Goal: Information Seeking & Learning: Learn about a topic

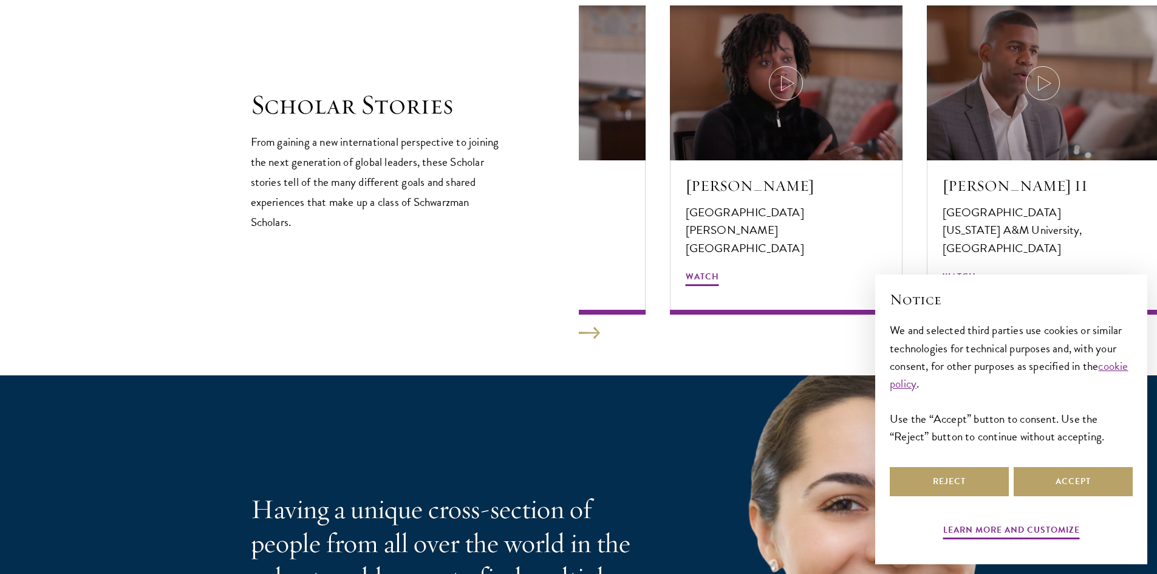
scroll to position [2126, 0]
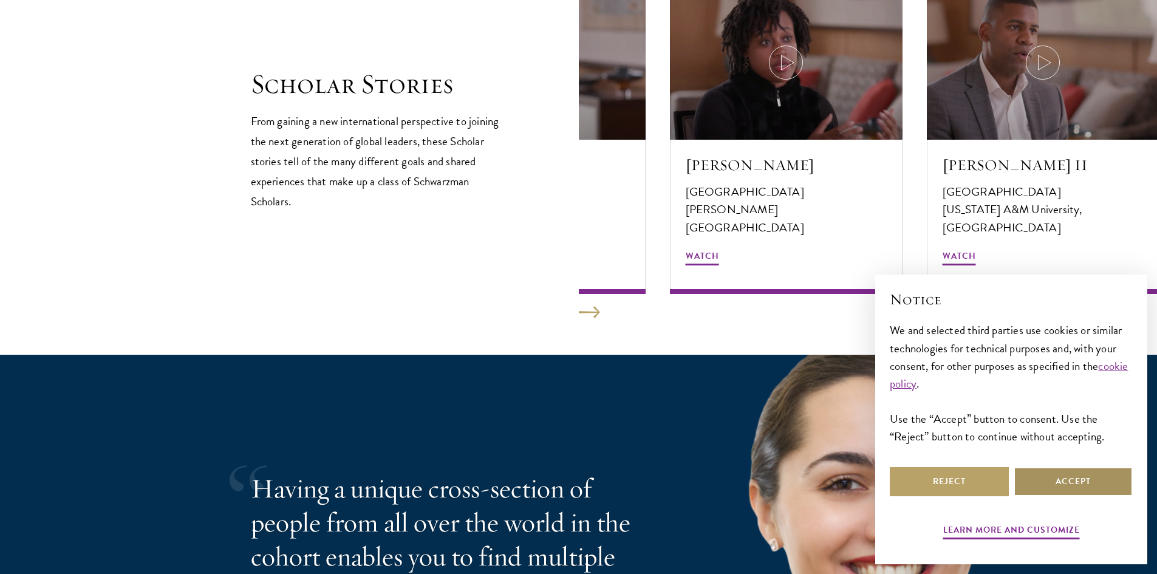
click at [1035, 480] on button "Accept" at bounding box center [1073, 481] width 119 height 29
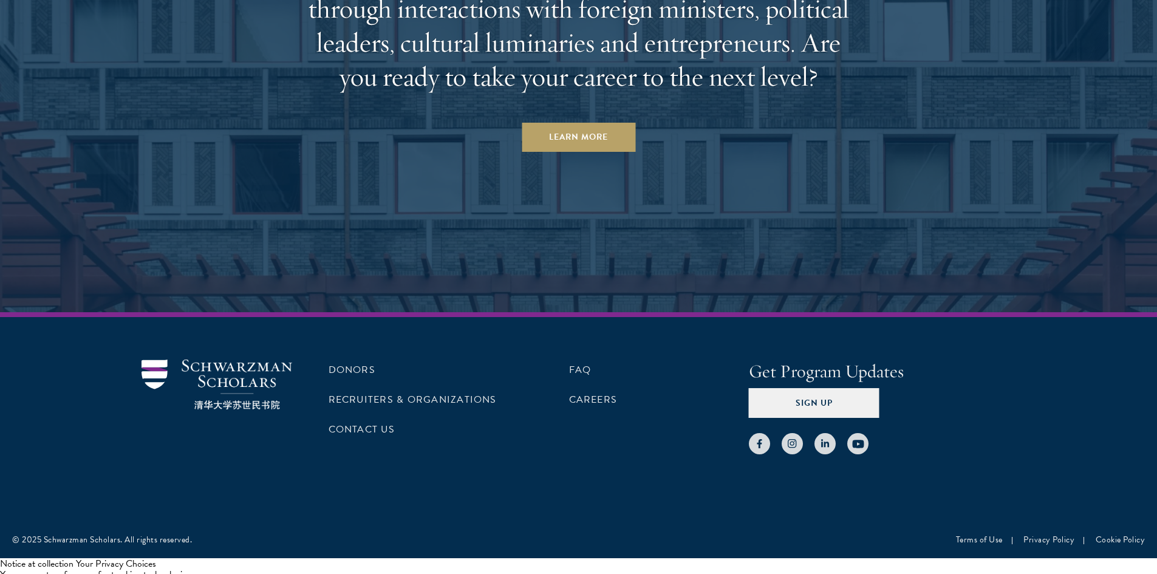
scroll to position [3819, 0]
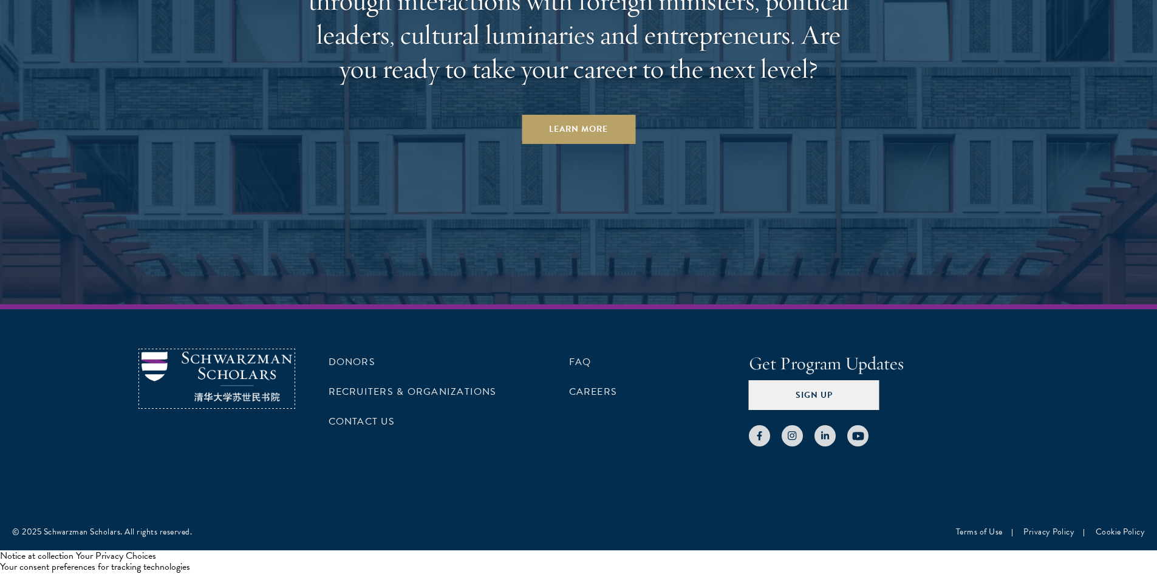
click at [263, 378] on img at bounding box center [217, 377] width 151 height 50
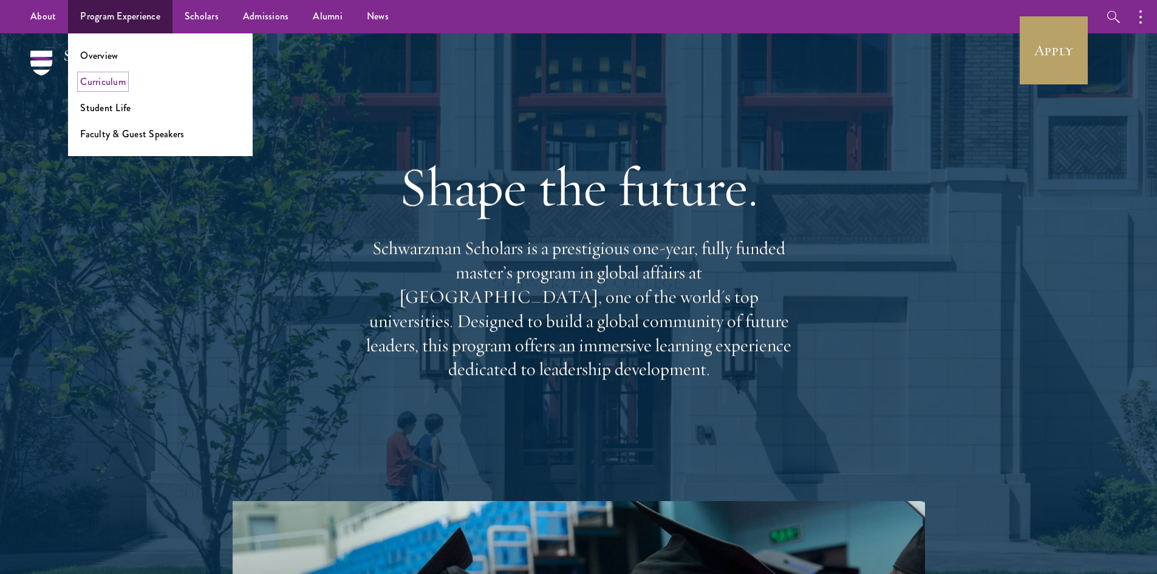
click at [98, 86] on link "Curriculum" at bounding box center [103, 82] width 46 height 14
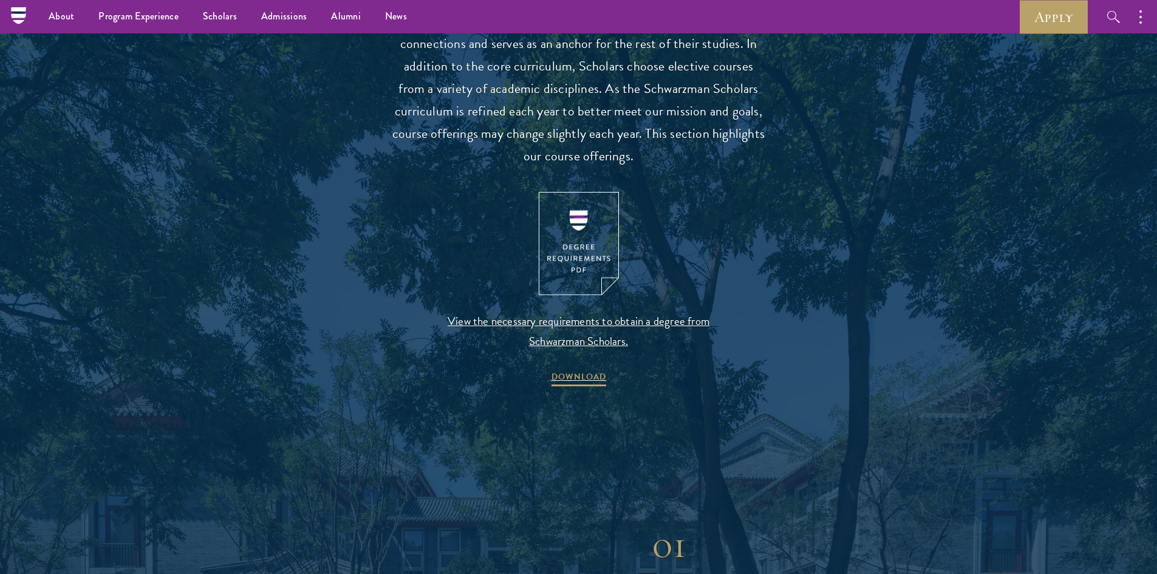
scroll to position [1154, 0]
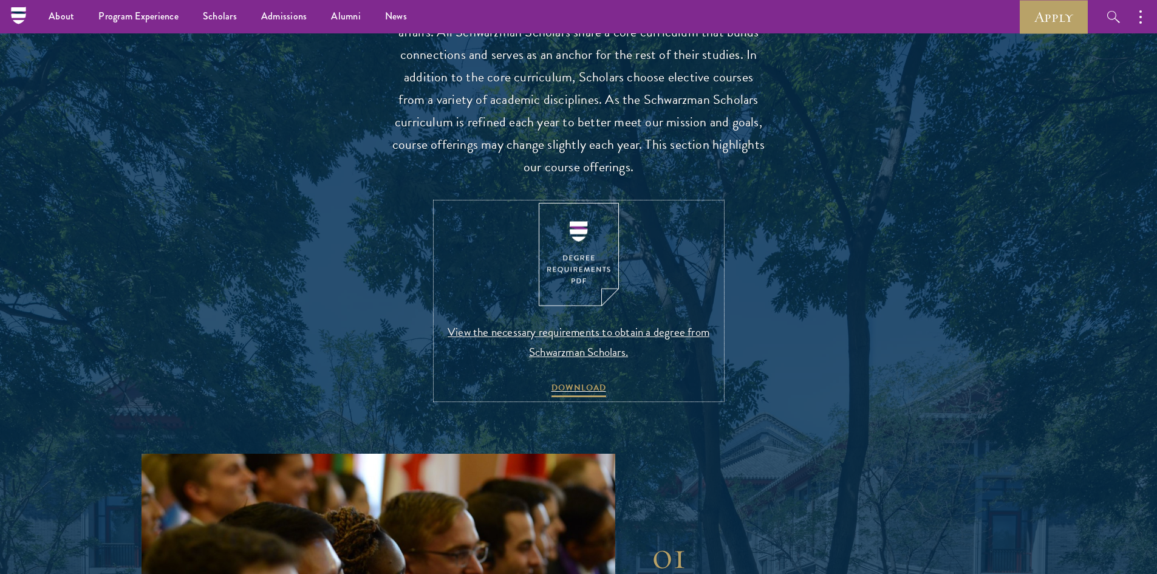
click at [552, 327] on span "View the necessary requirements to obtain a degree from Schwarzman Scholars." at bounding box center [578, 342] width 285 height 40
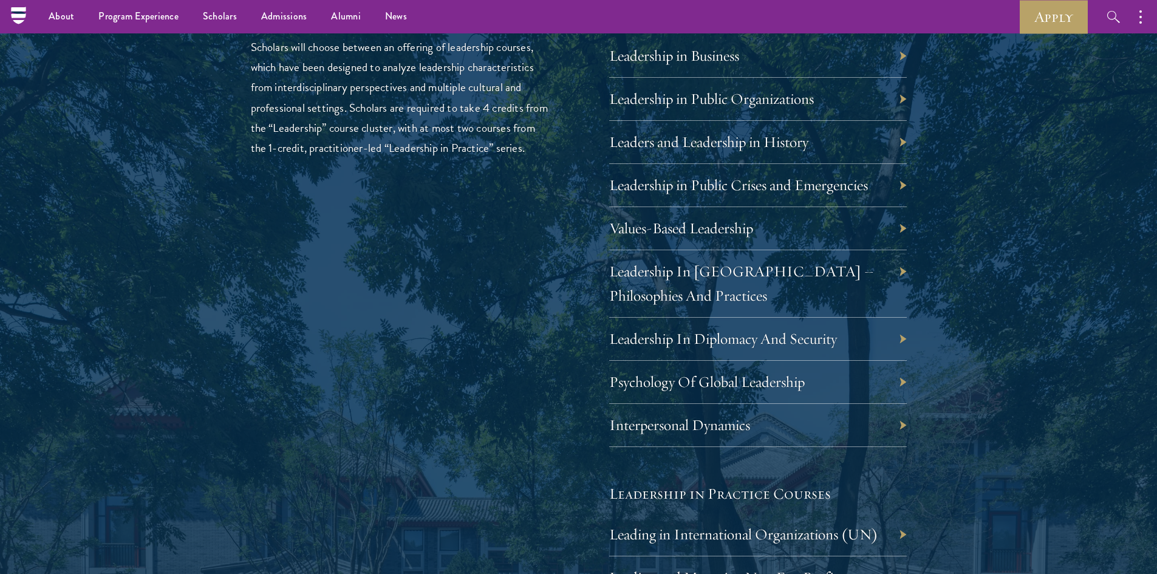
scroll to position [2065, 0]
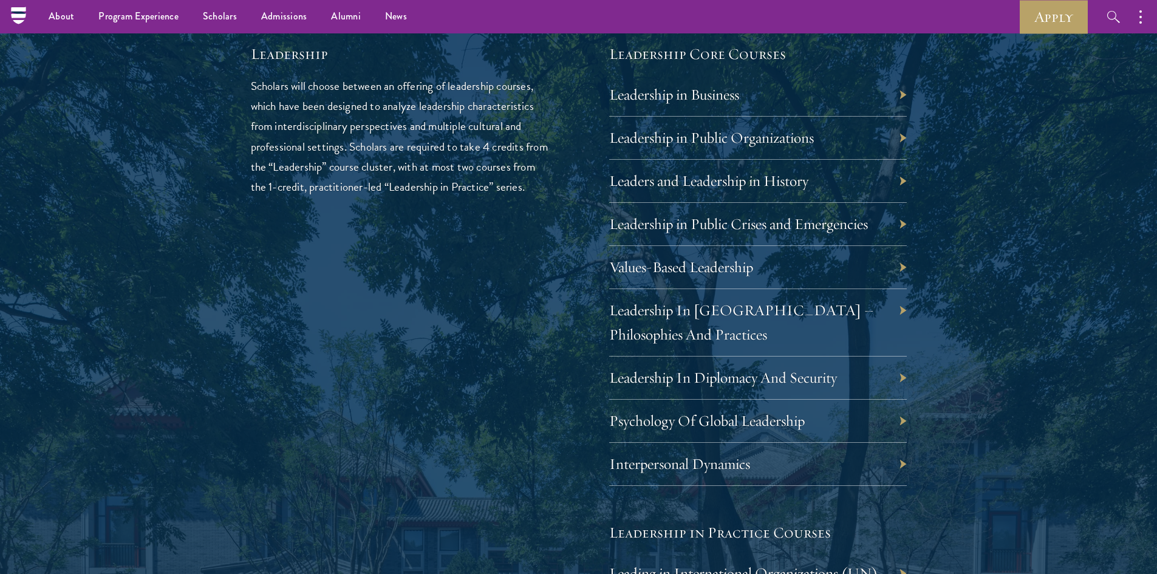
click at [900, 463] on div "Interpersonal Dynamics" at bounding box center [758, 464] width 298 height 43
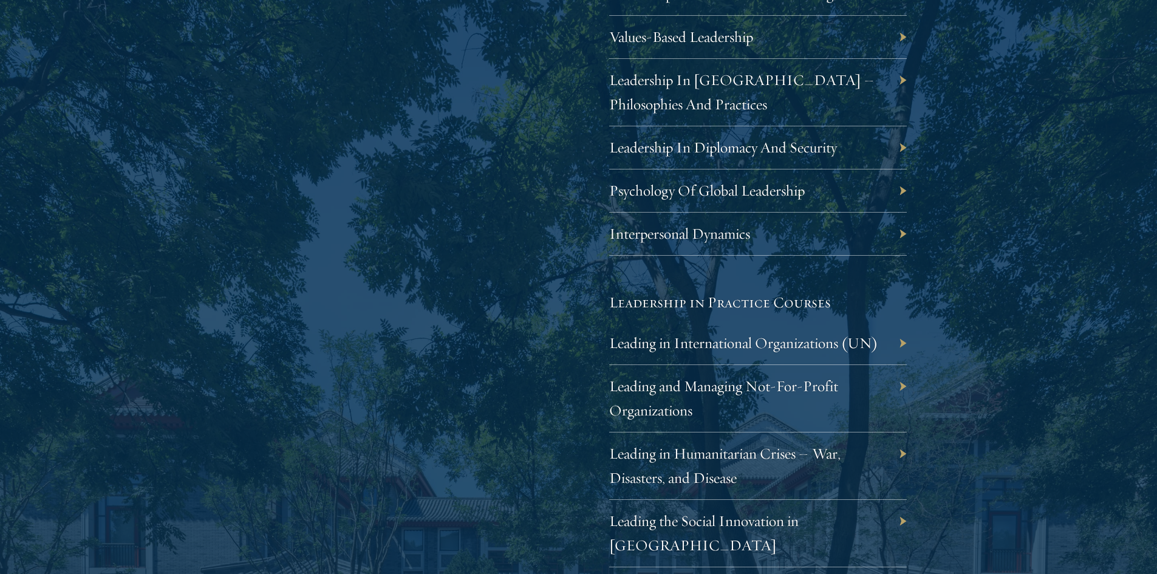
scroll to position [2308, 0]
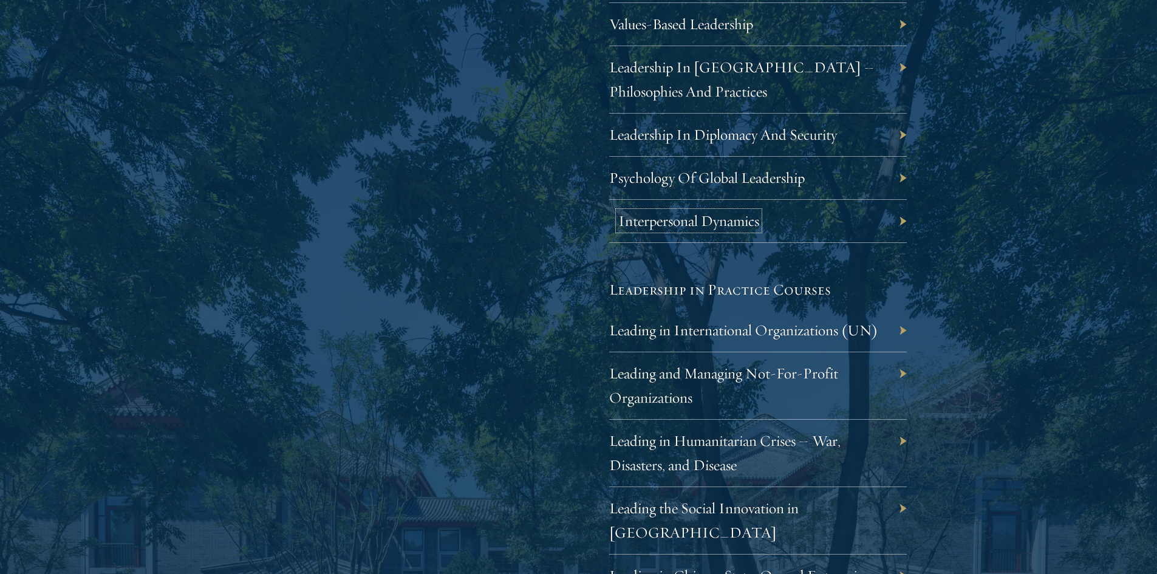
click at [710, 220] on link "Interpersonal Dynamics" at bounding box center [688, 220] width 141 height 19
click at [687, 138] on link "Leadership In Diplomacy And Security" at bounding box center [732, 134] width 228 height 19
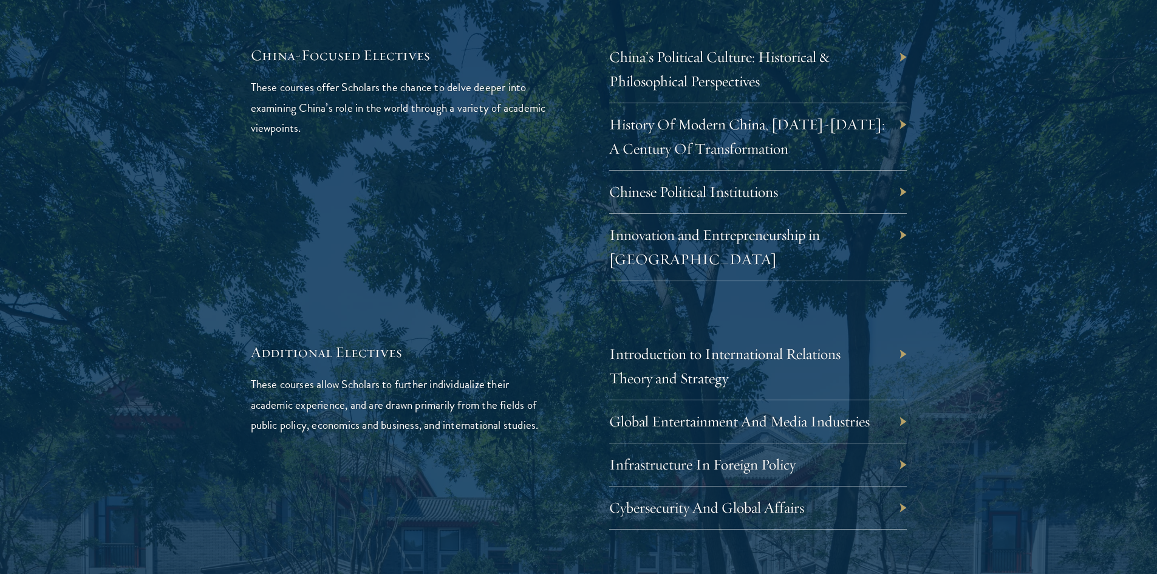
scroll to position [3705, 0]
click at [709, 452] on link "Infrastructure In Foreign Policy" at bounding box center [711, 461] width 186 height 19
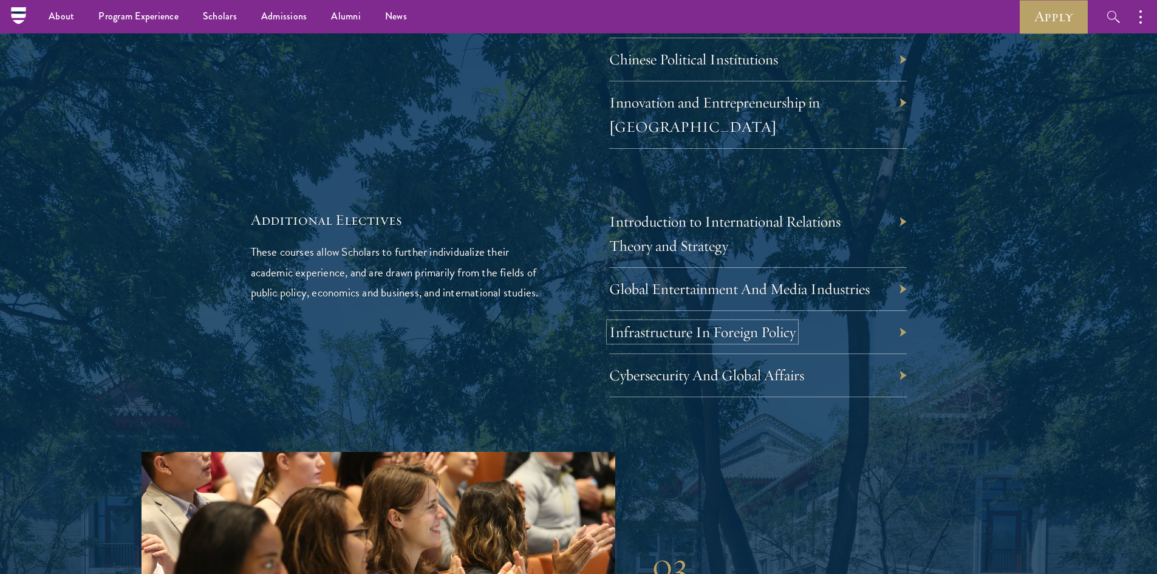
scroll to position [3765, 0]
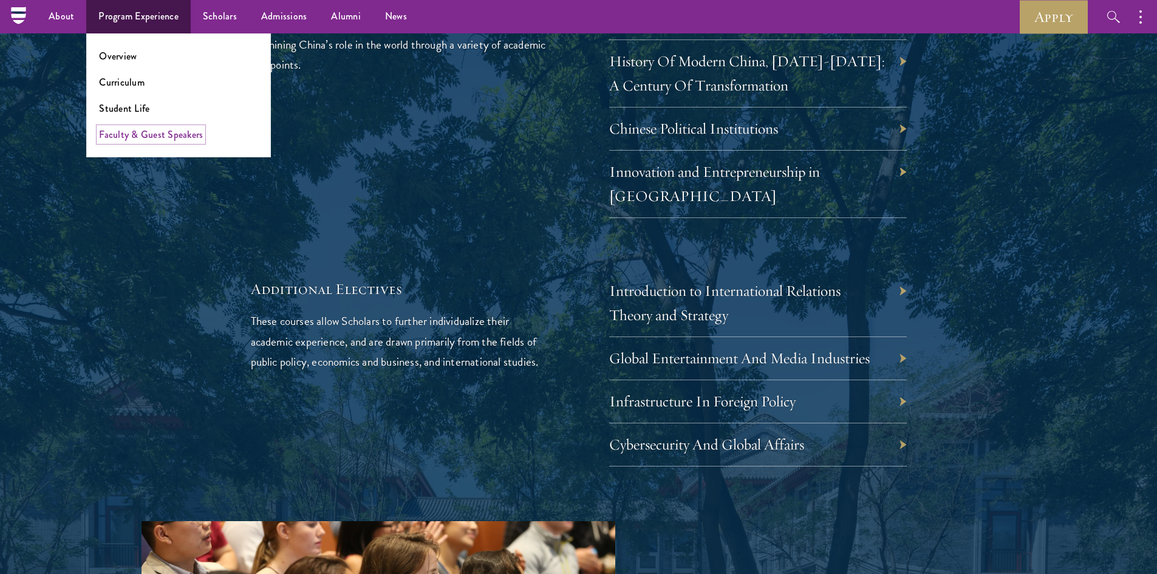
click at [136, 135] on link "Faculty & Guest Speakers" at bounding box center [151, 135] width 104 height 14
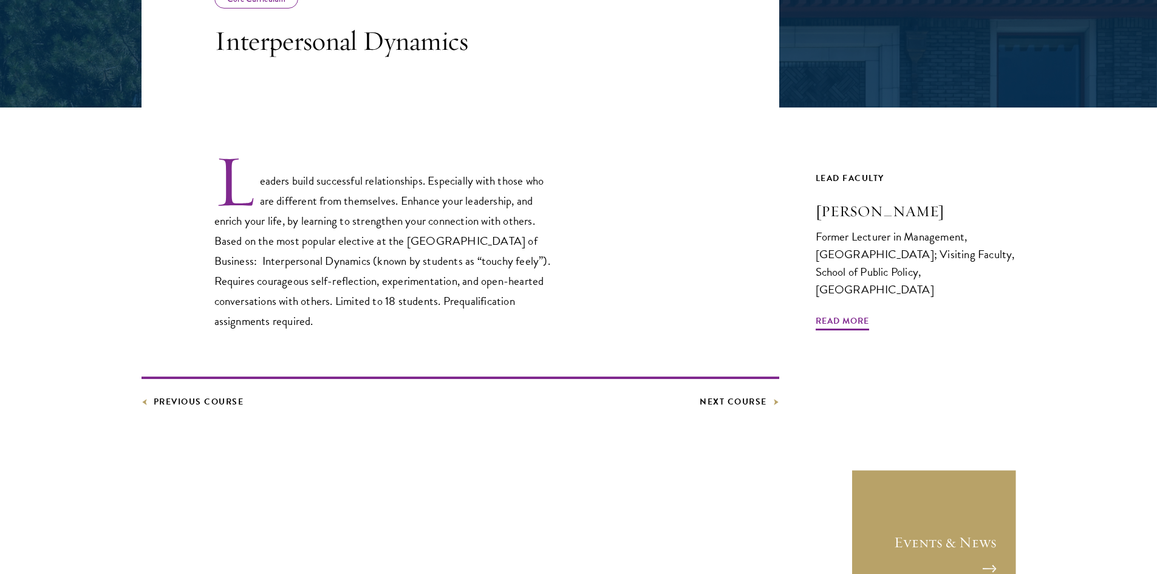
scroll to position [304, 0]
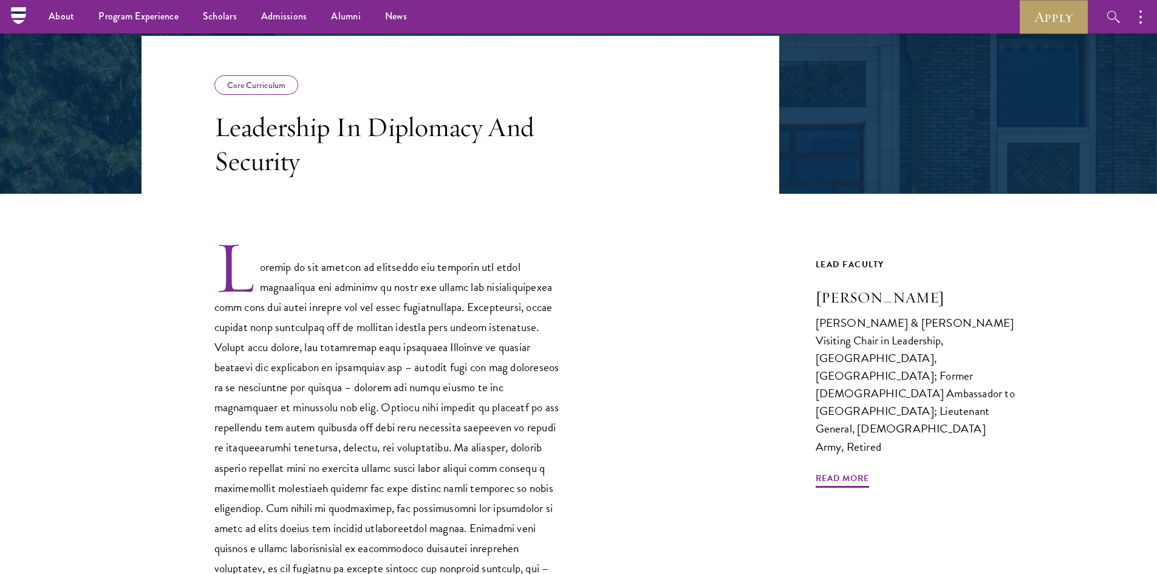
scroll to position [182, 0]
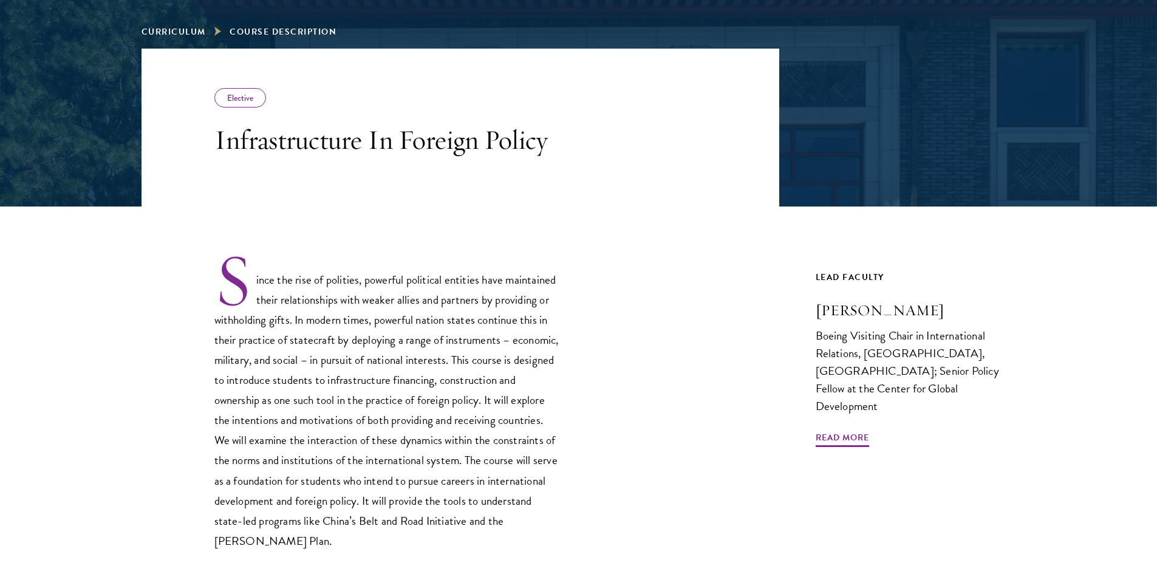
scroll to position [243, 0]
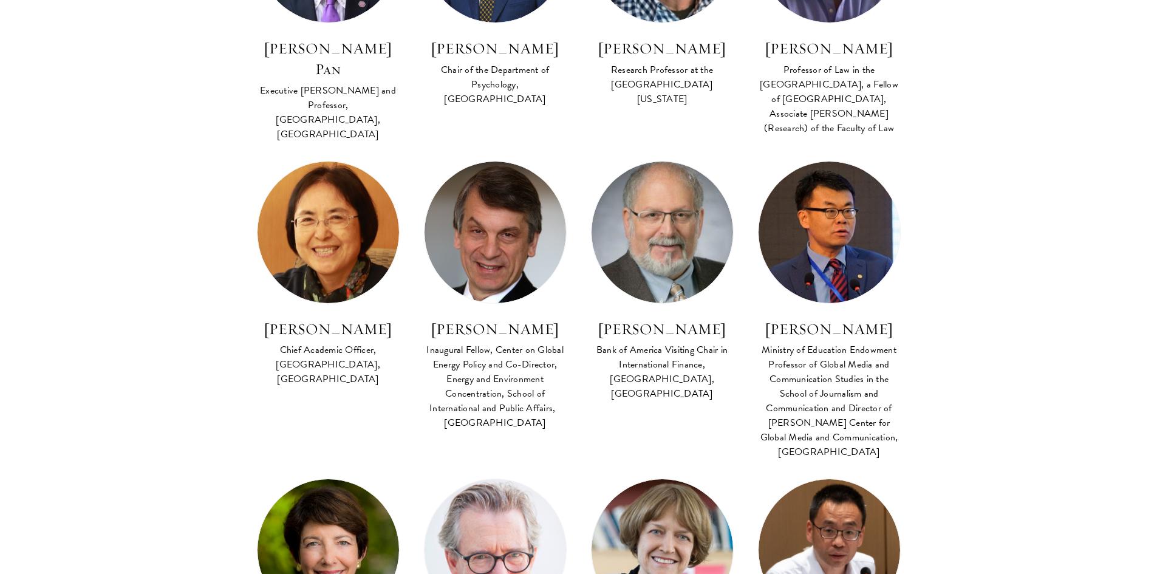
scroll to position [3115, 0]
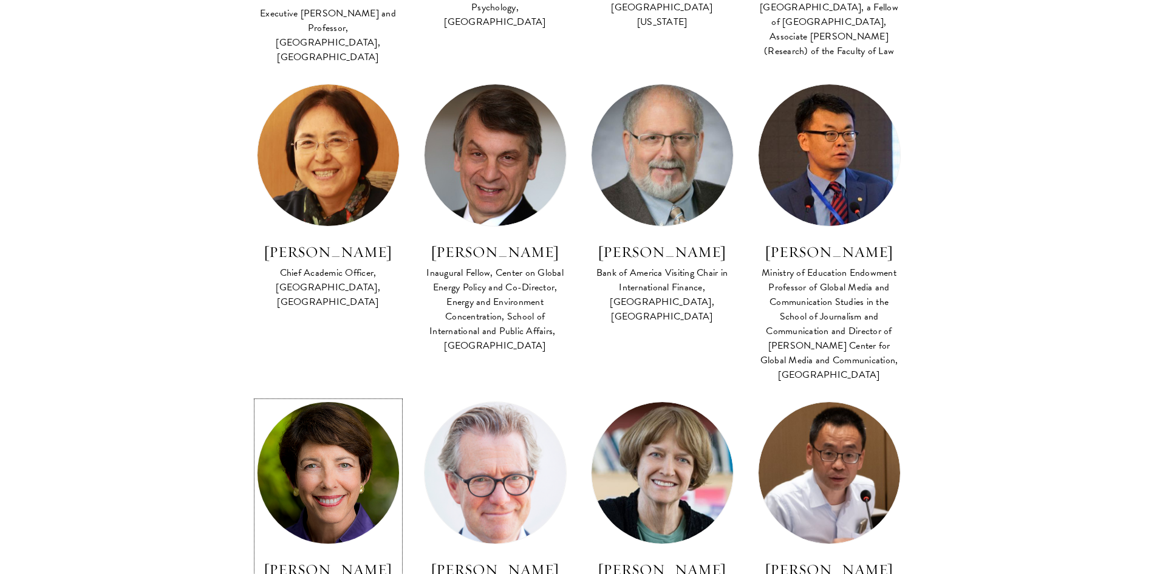
click at [296, 395] on img at bounding box center [327, 472] width 155 height 155
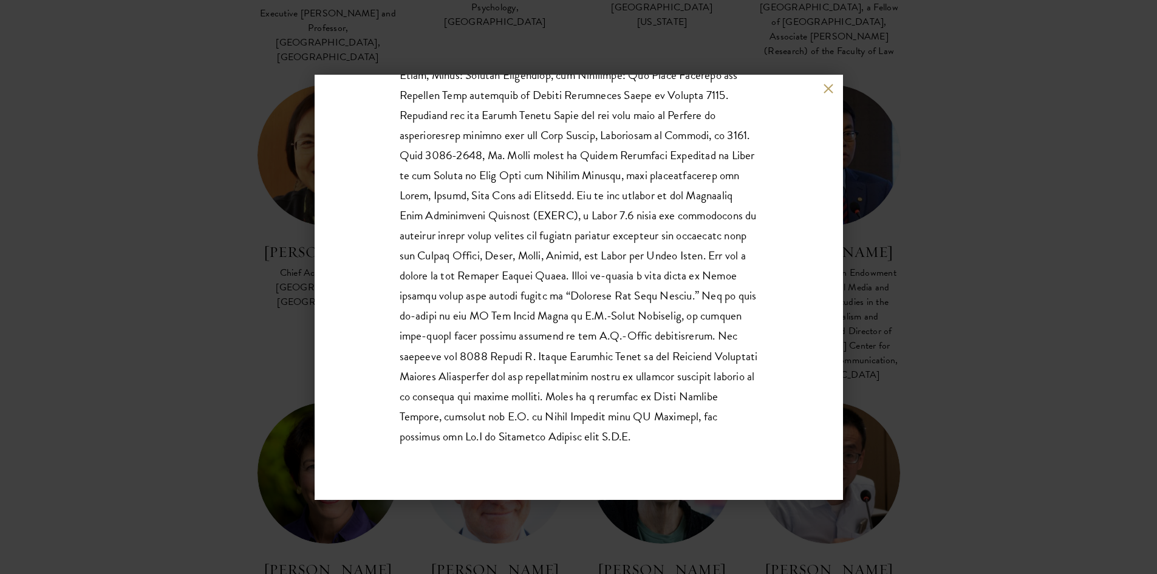
scroll to position [453, 0]
click at [817, 92] on div "Susan Shirk Research Professor and director emeritus of the 21st Century China …" at bounding box center [579, 287] width 528 height 425
click at [820, 89] on div "Susan Shirk Research Professor and director emeritus of the 21st Century China …" at bounding box center [579, 287] width 528 height 425
click at [824, 89] on button at bounding box center [829, 89] width 10 height 10
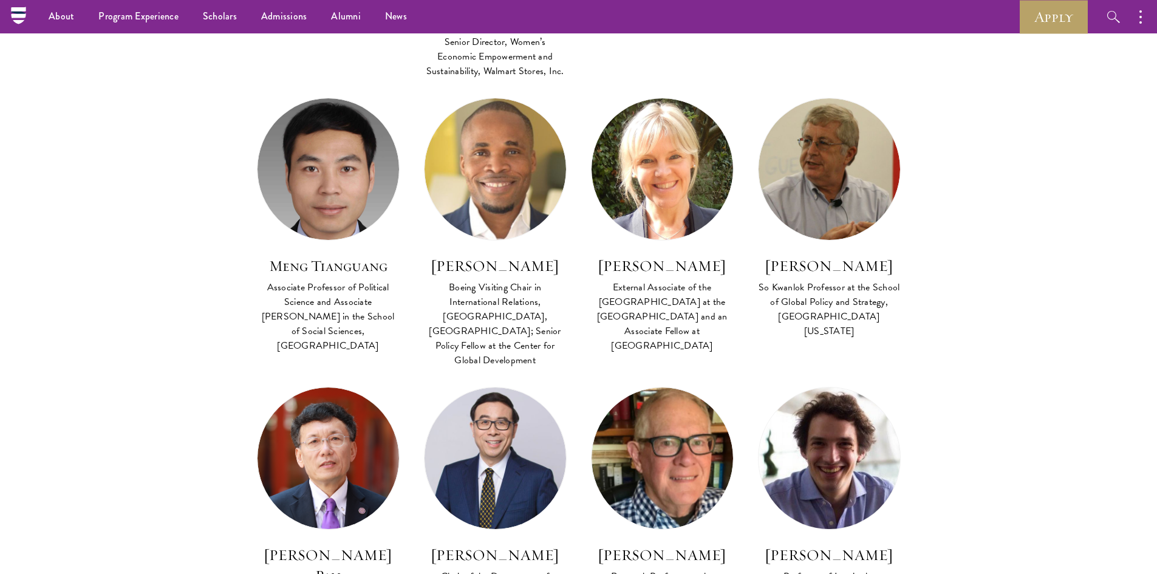
scroll to position [2325, 0]
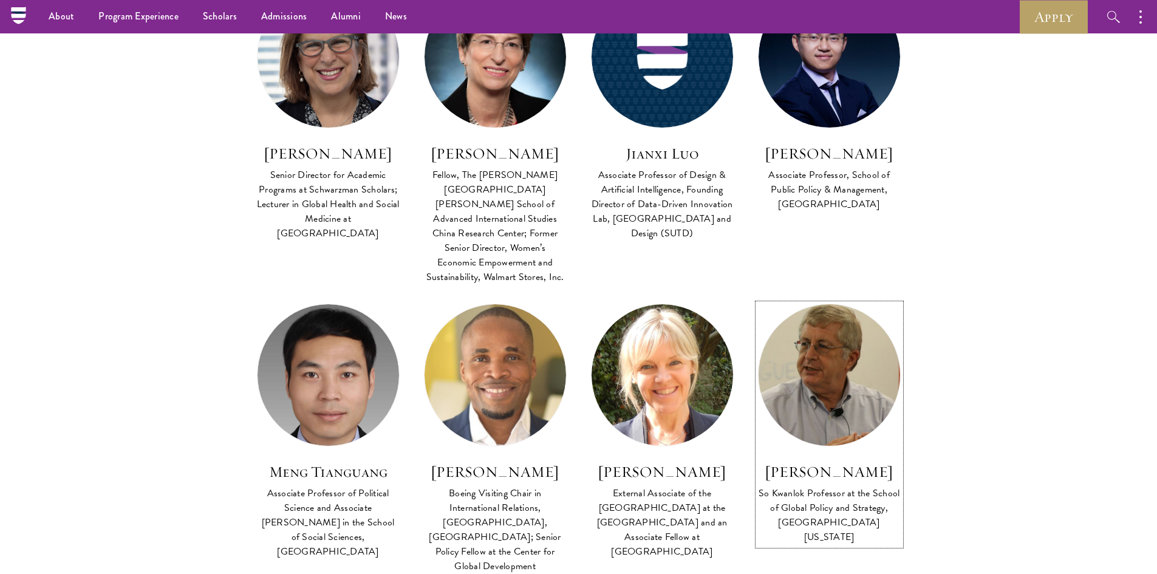
click at [831, 304] on link "Barry Naughton So Kwanlok Professor at the School of Global Policy and Strategy…" at bounding box center [829, 425] width 143 height 242
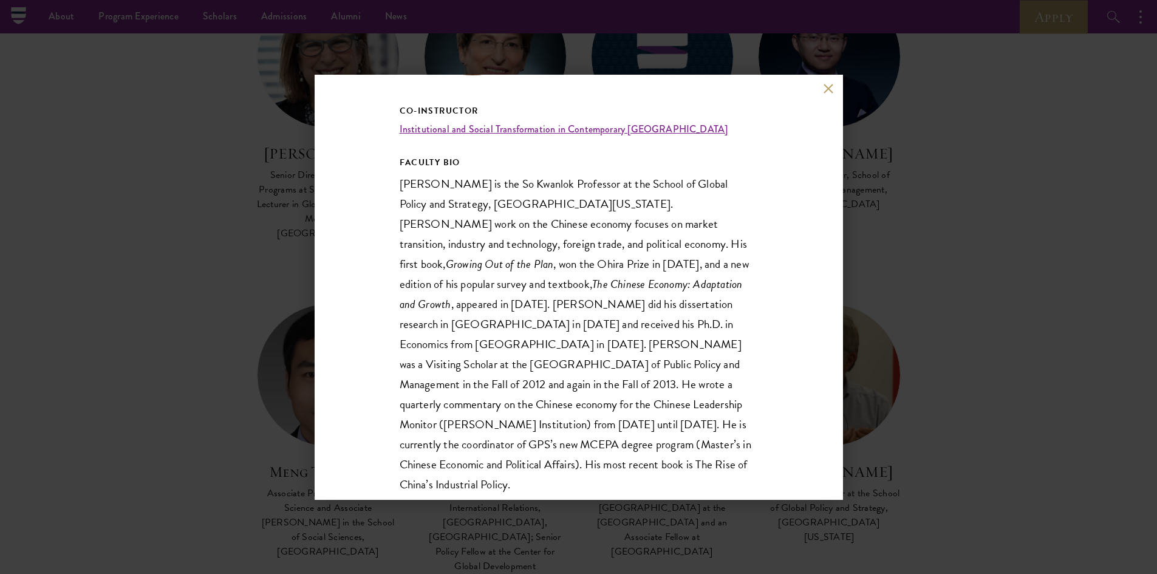
scroll to position [182, 0]
click at [824, 84] on button at bounding box center [829, 89] width 10 height 10
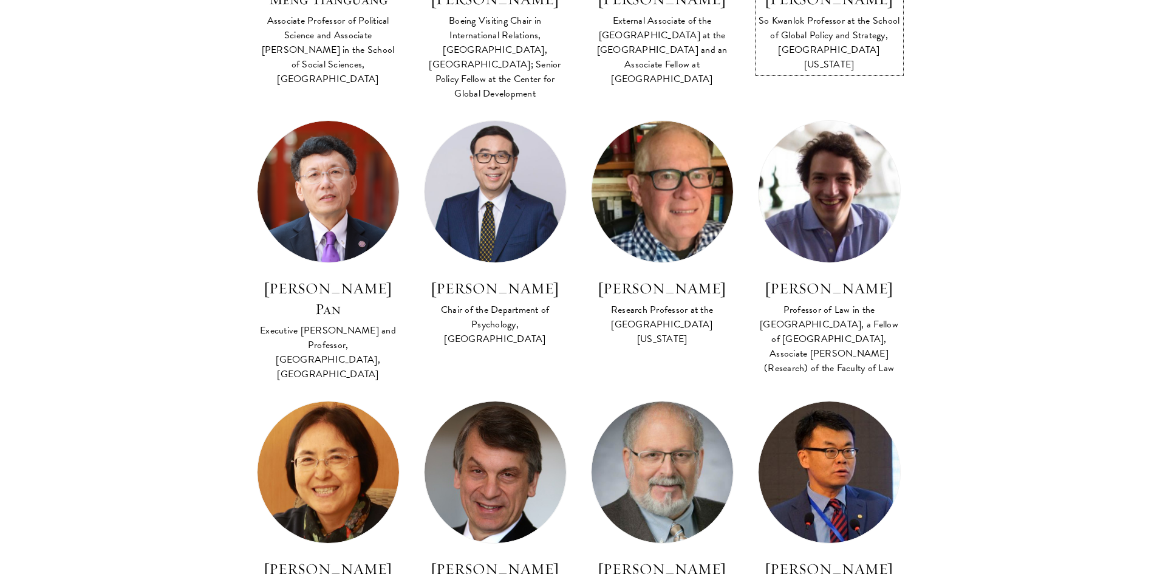
scroll to position [2811, 0]
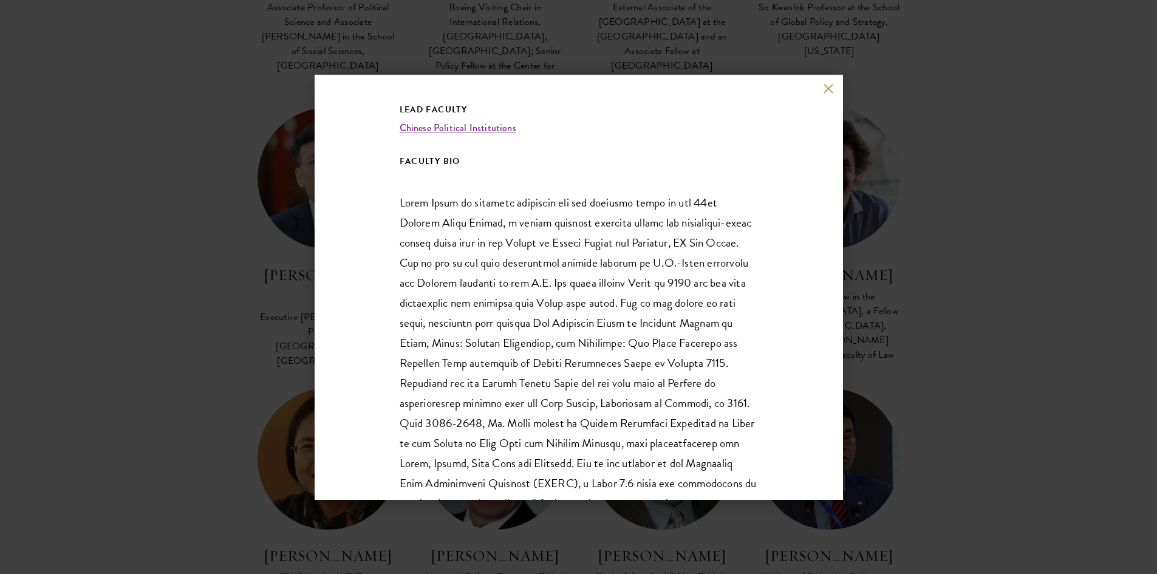
scroll to position [243, 0]
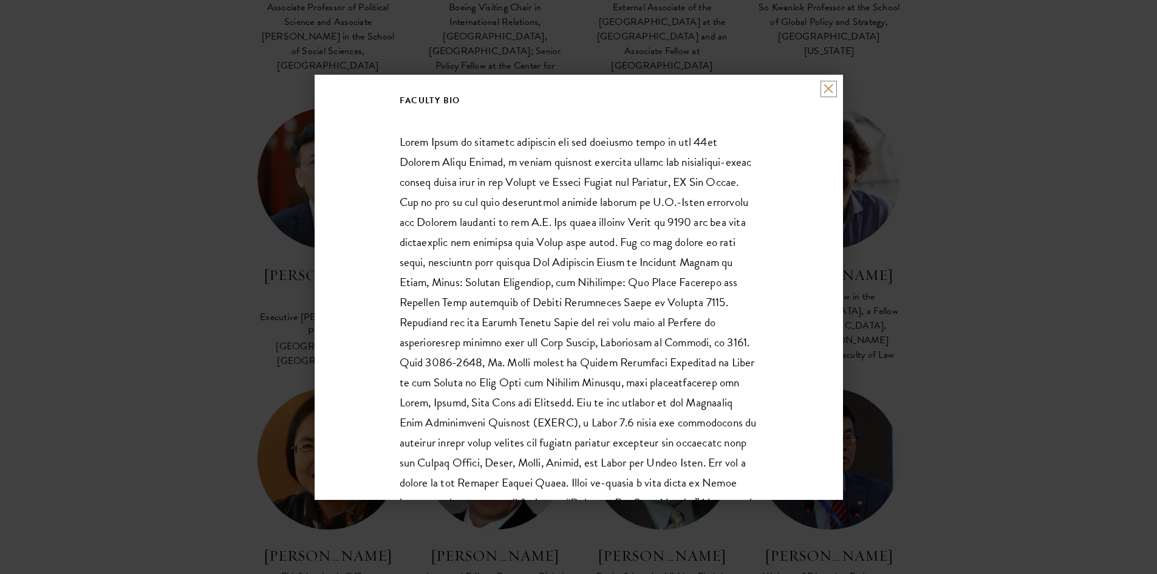
click at [831, 88] on button at bounding box center [829, 89] width 10 height 10
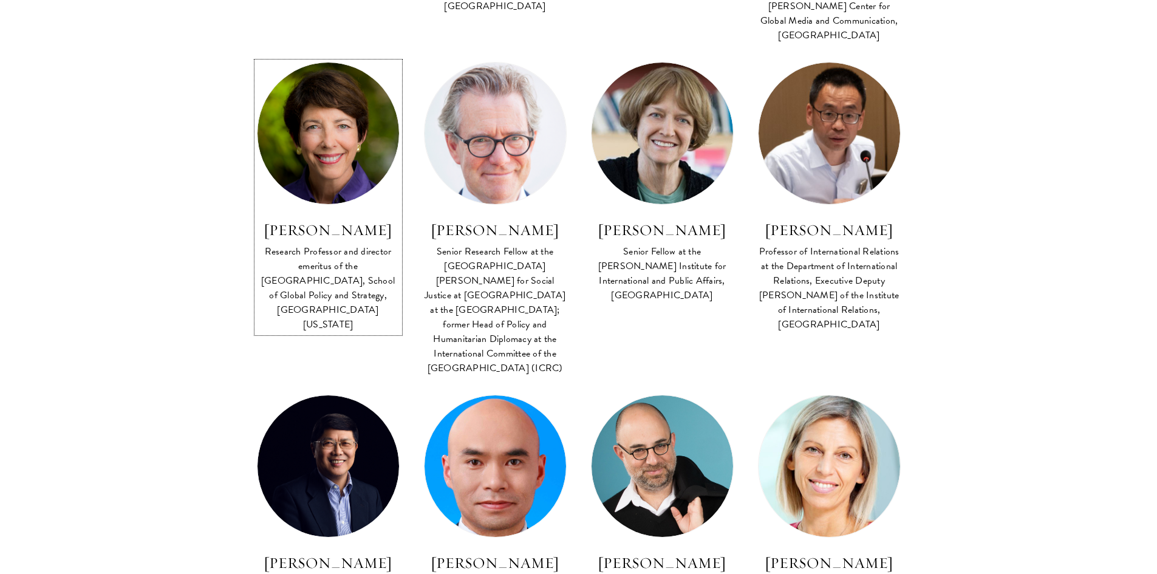
scroll to position [3393, 0]
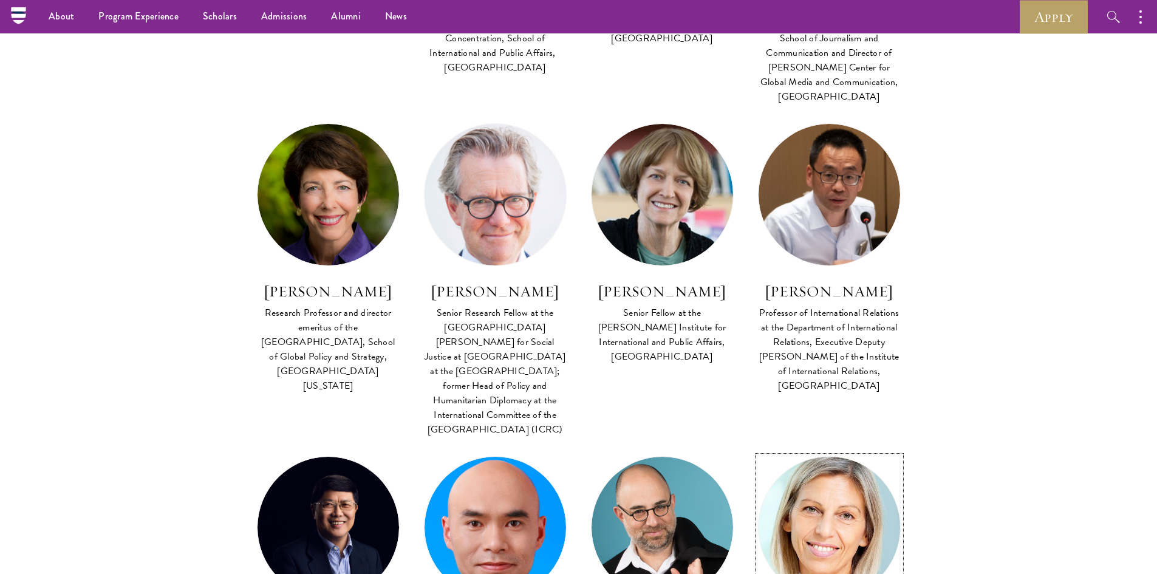
click at [824, 450] on img at bounding box center [828, 527] width 155 height 155
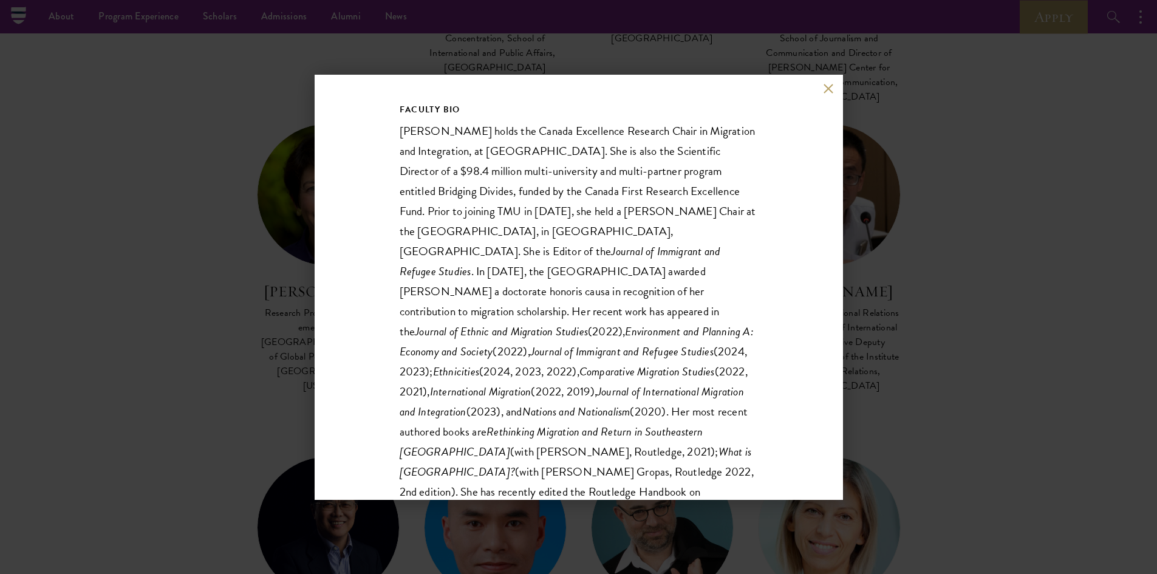
scroll to position [241, 0]
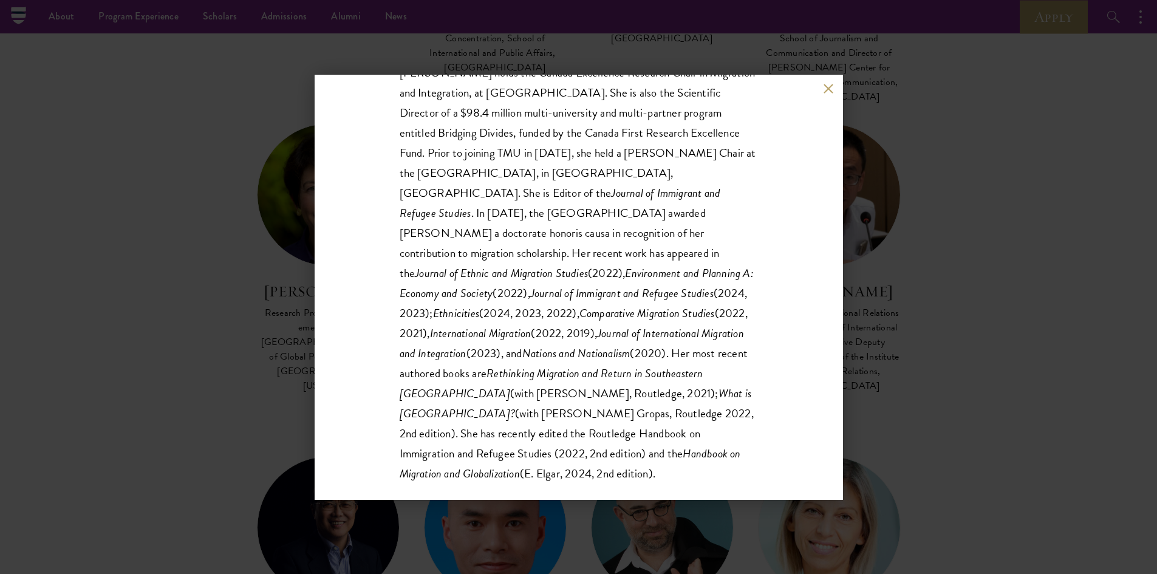
click at [957, 281] on div "Anna Triandafyllidou Canada Excellence Research Chair in Migration and Integrat…" at bounding box center [578, 287] width 1157 height 574
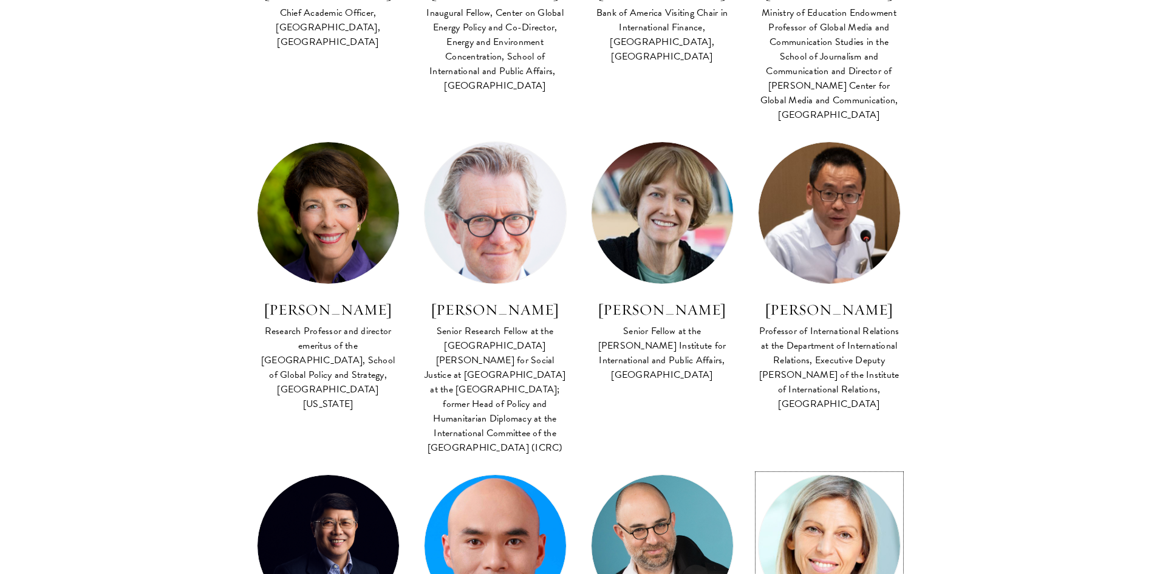
scroll to position [3442, 0]
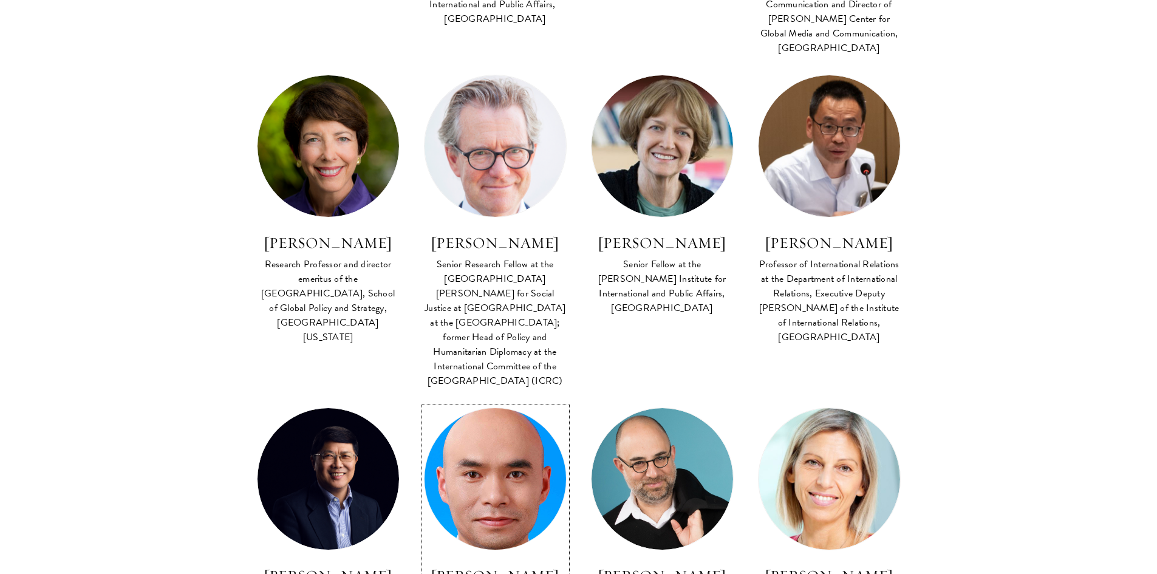
click at [491, 401] on img at bounding box center [494, 478] width 155 height 155
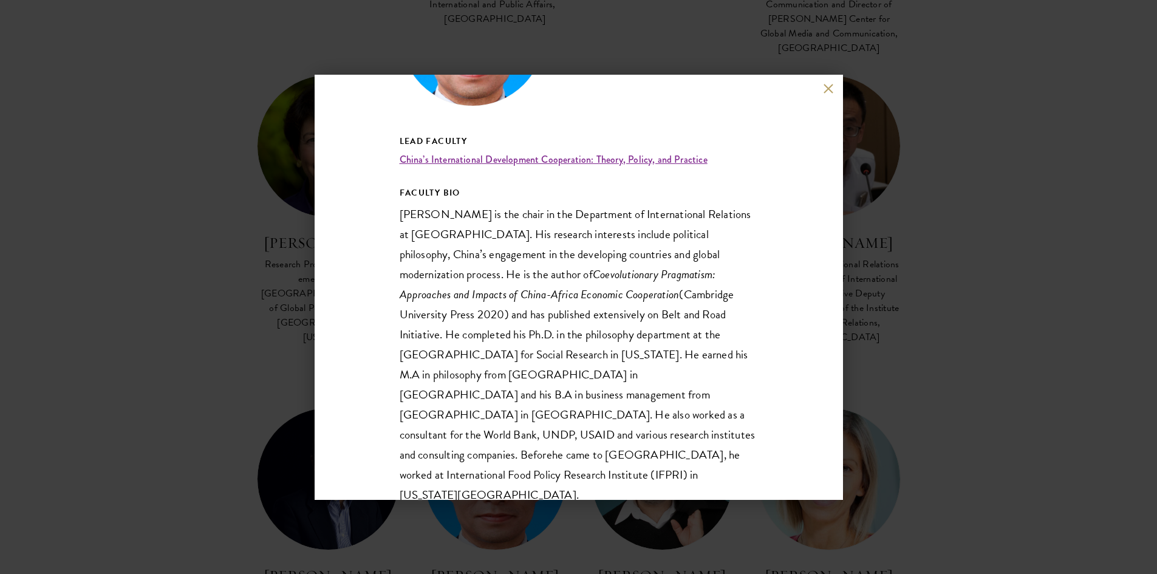
scroll to position [152, 0]
click at [923, 278] on div "Tang Xiaoyang Professor and Chair in the Department of International Relations,…" at bounding box center [578, 287] width 1157 height 574
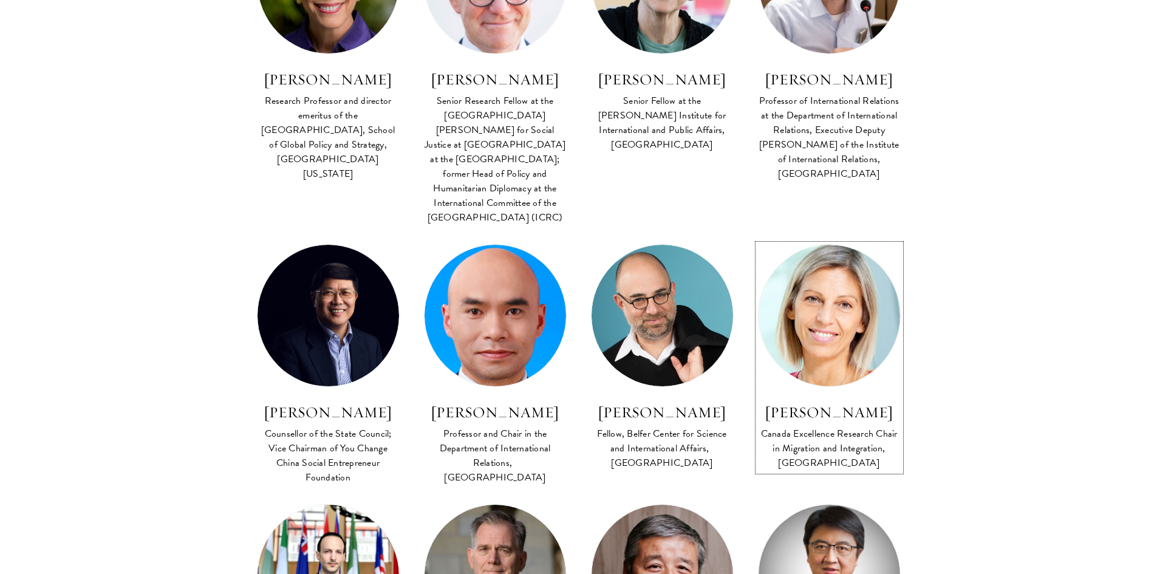
scroll to position [3628, 0]
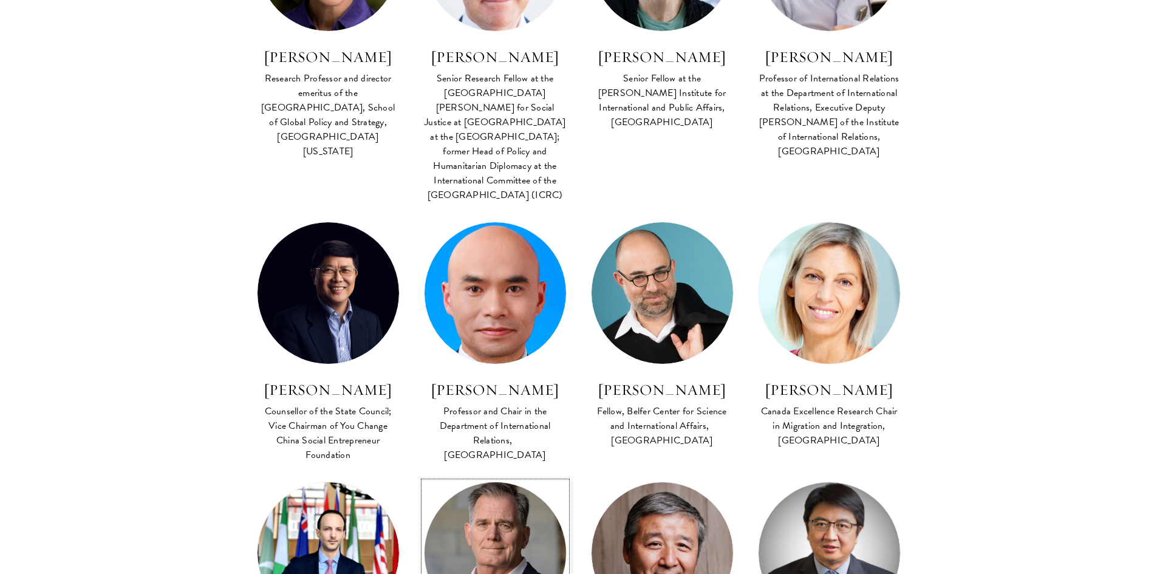
click at [522, 475] on img at bounding box center [494, 552] width 155 height 155
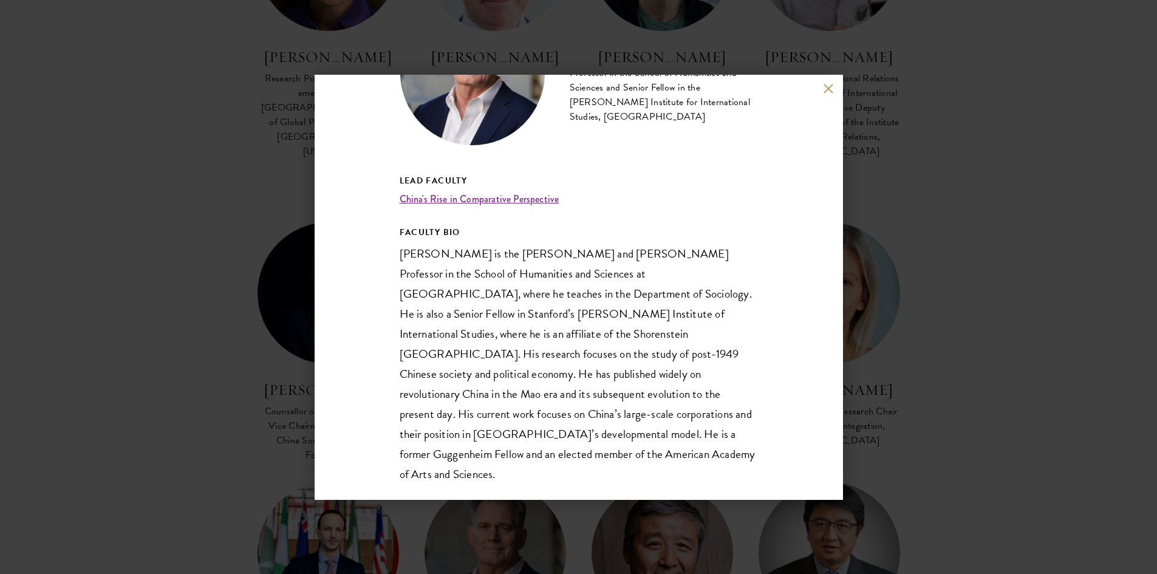
scroll to position [112, 0]
click at [827, 92] on button at bounding box center [829, 89] width 10 height 10
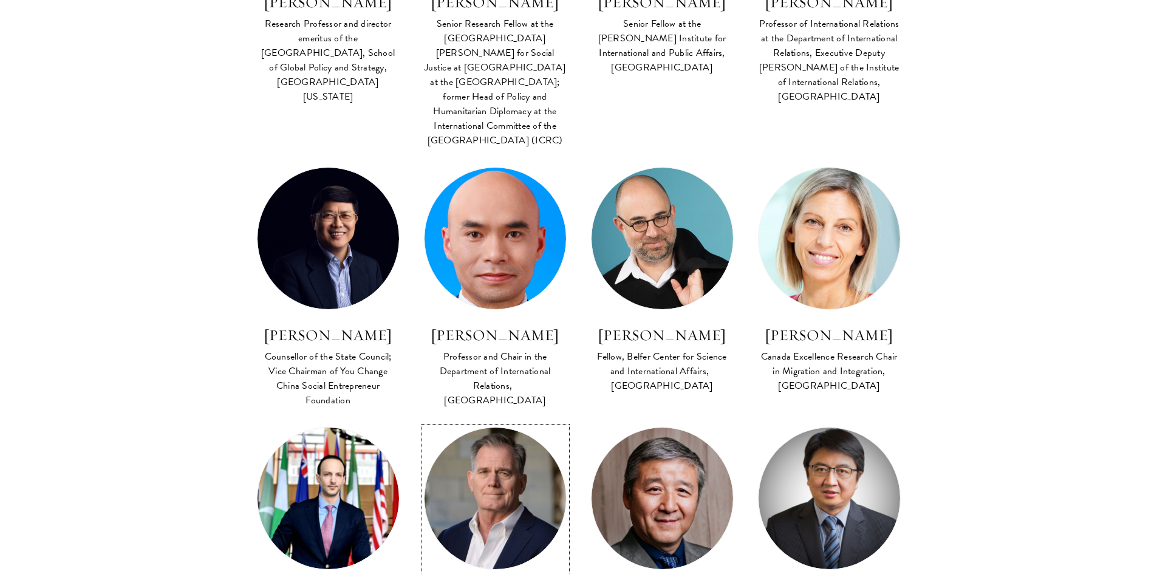
scroll to position [3688, 0]
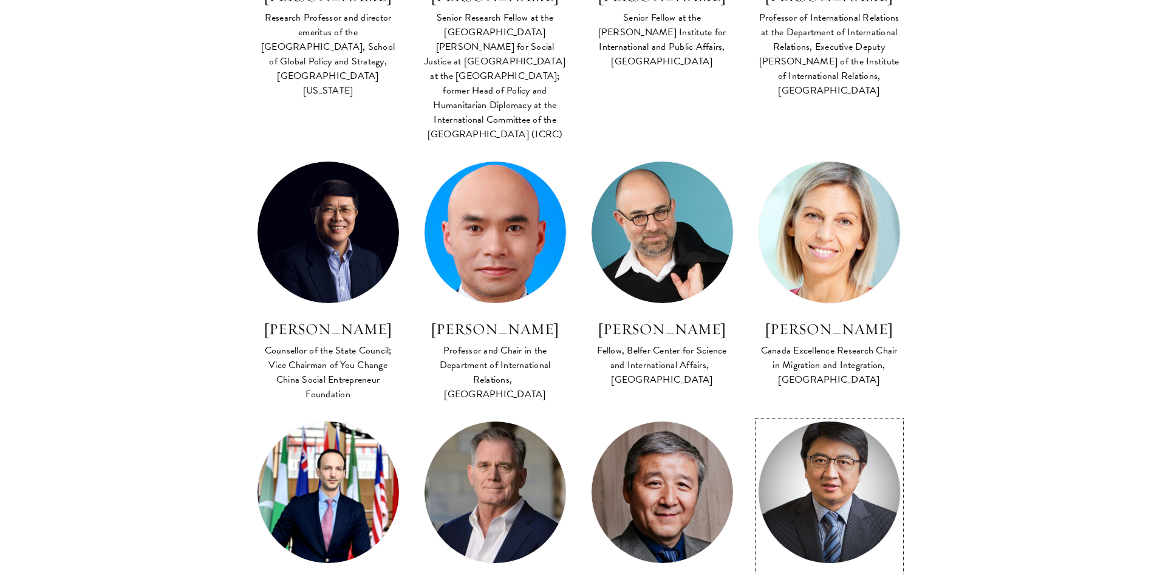
click at [852, 414] on img at bounding box center [828, 491] width 155 height 155
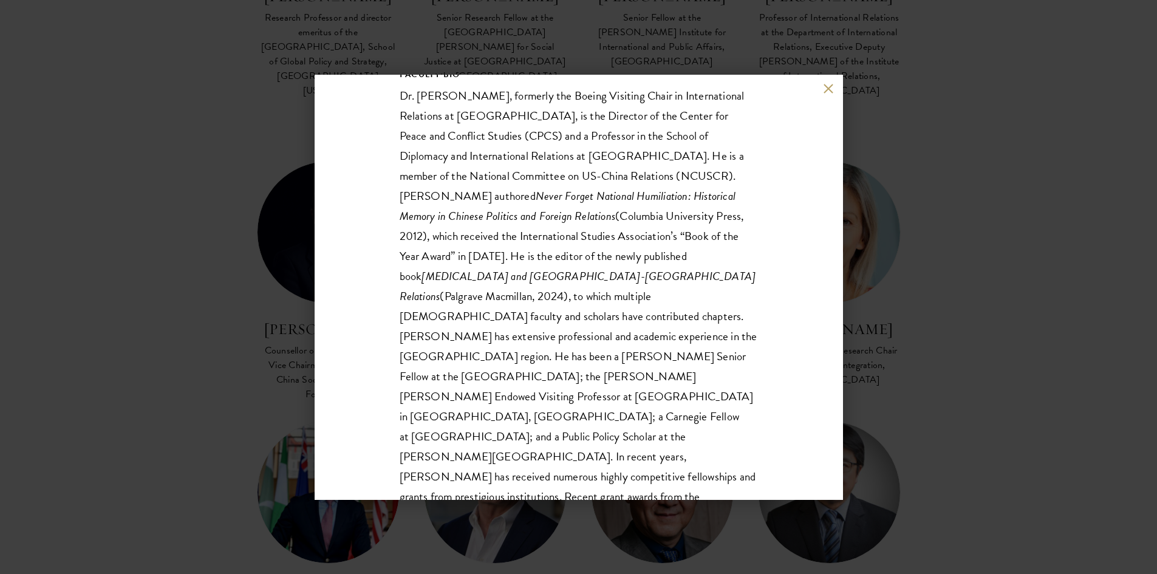
scroll to position [292, 0]
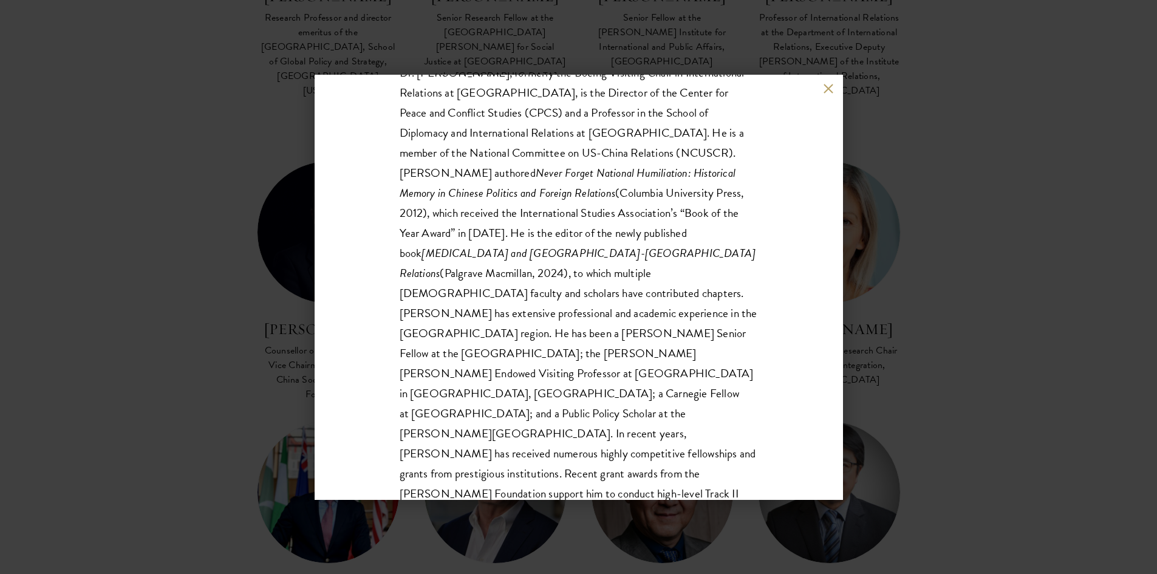
click at [994, 349] on div "Wang Zheng Director of the Center for Peace and Conflict Studies (CPCS) and a P…" at bounding box center [578, 287] width 1157 height 574
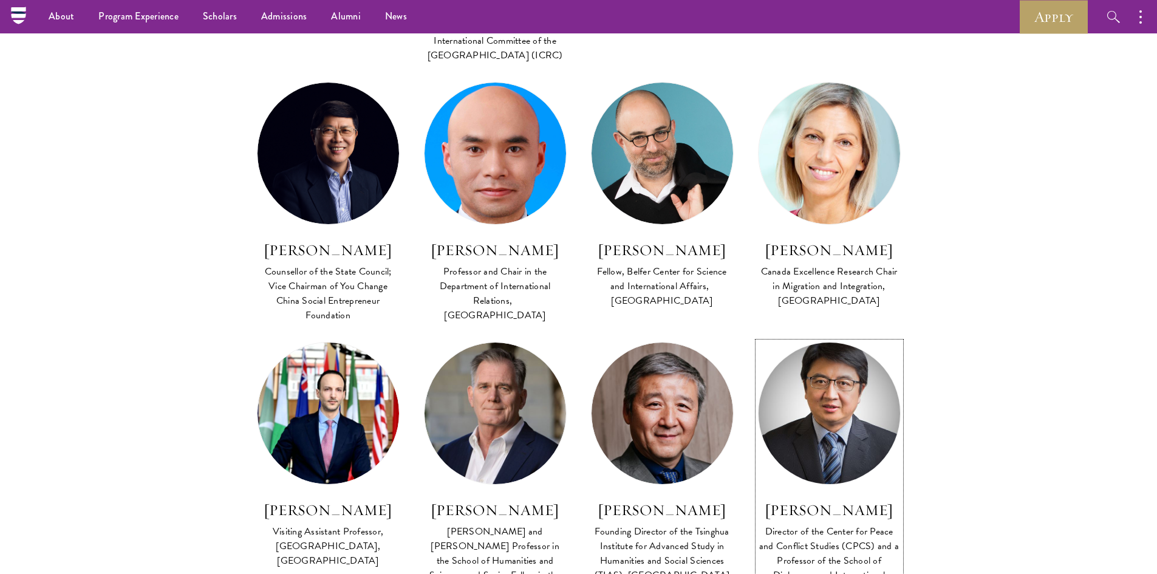
scroll to position [3764, 0]
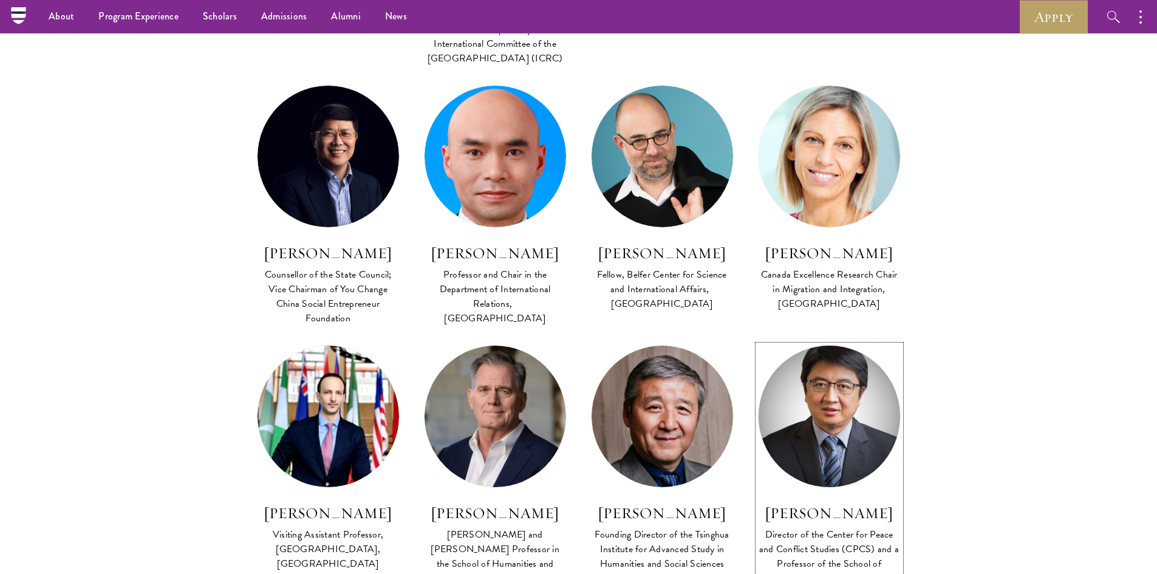
click at [820, 338] on img at bounding box center [828, 415] width 155 height 155
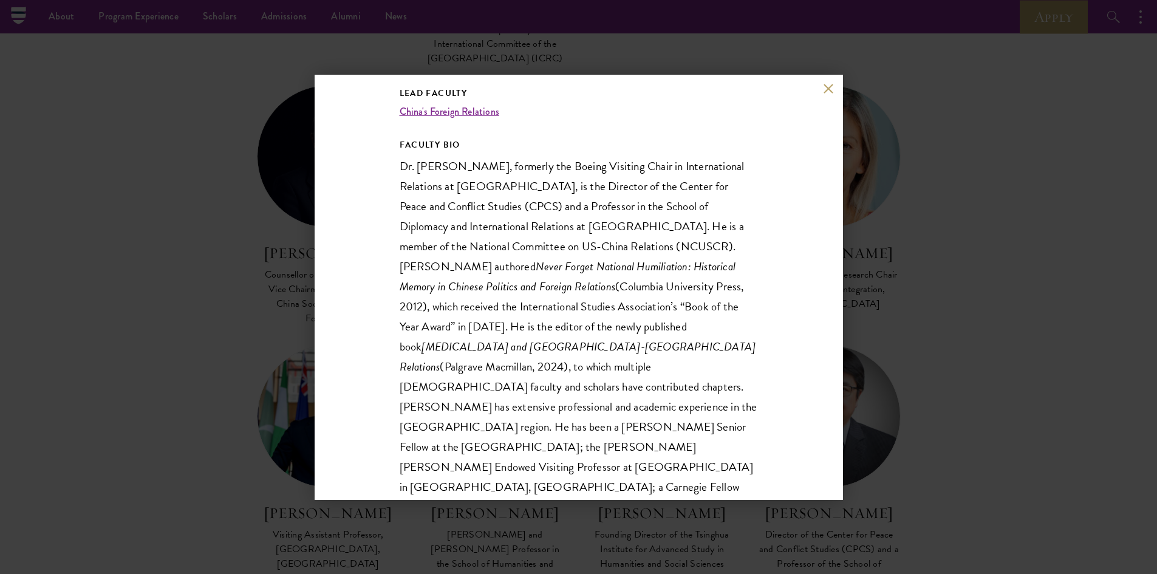
scroll to position [243, 0]
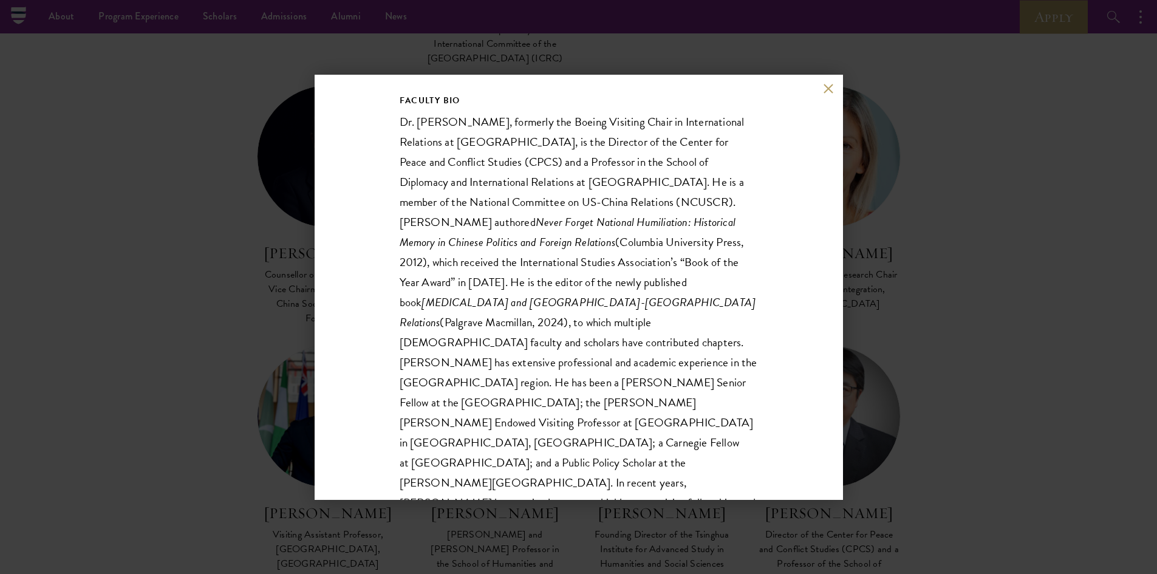
scroll to position [292, 0]
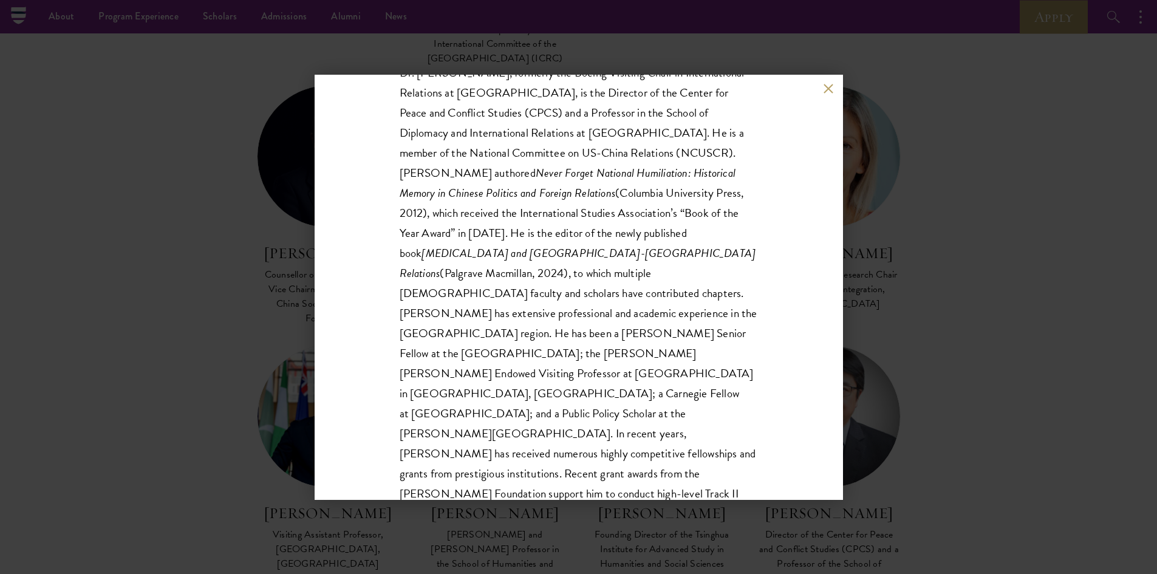
click at [686, 446] on p "Dr. Wang Zheng, formerly the Boeing Visiting Chair in International Relations a…" at bounding box center [579, 304] width 358 height 482
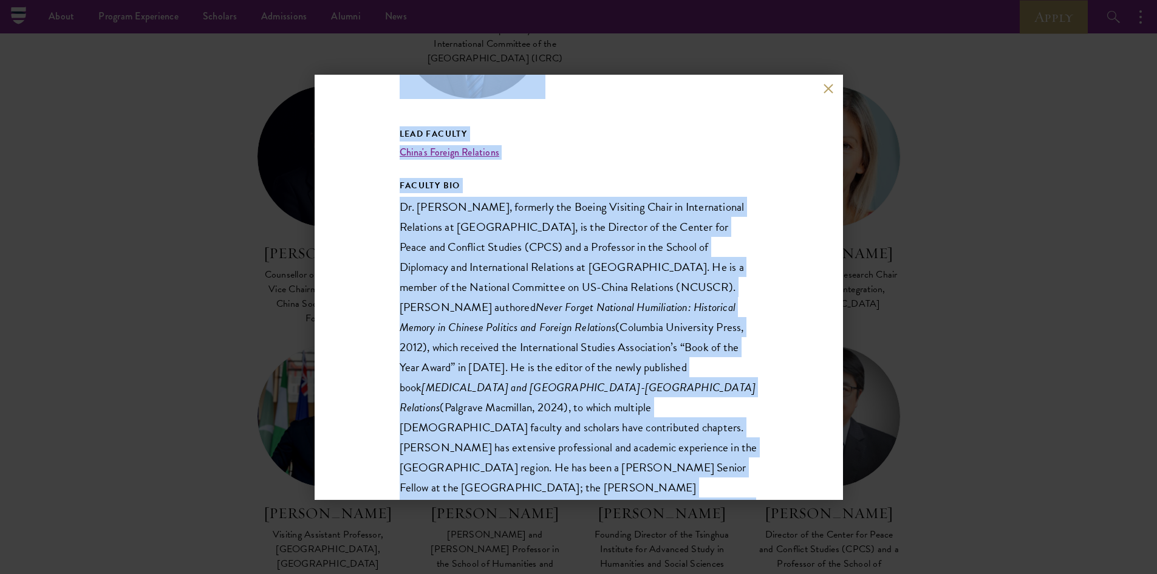
scroll to position [0, 0]
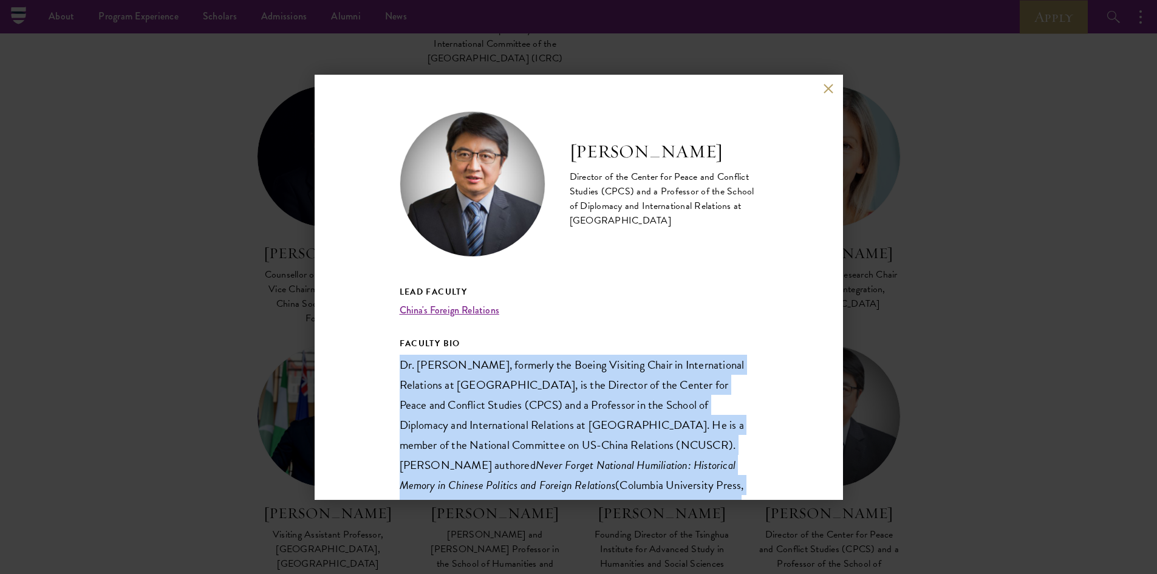
drag, startPoint x: 723, startPoint y: 451, endPoint x: 400, endPoint y: 360, distance: 336.4
copy p "Dr. Wang Zheng, formerly the Boeing Visiting Chair in International Relations a…"
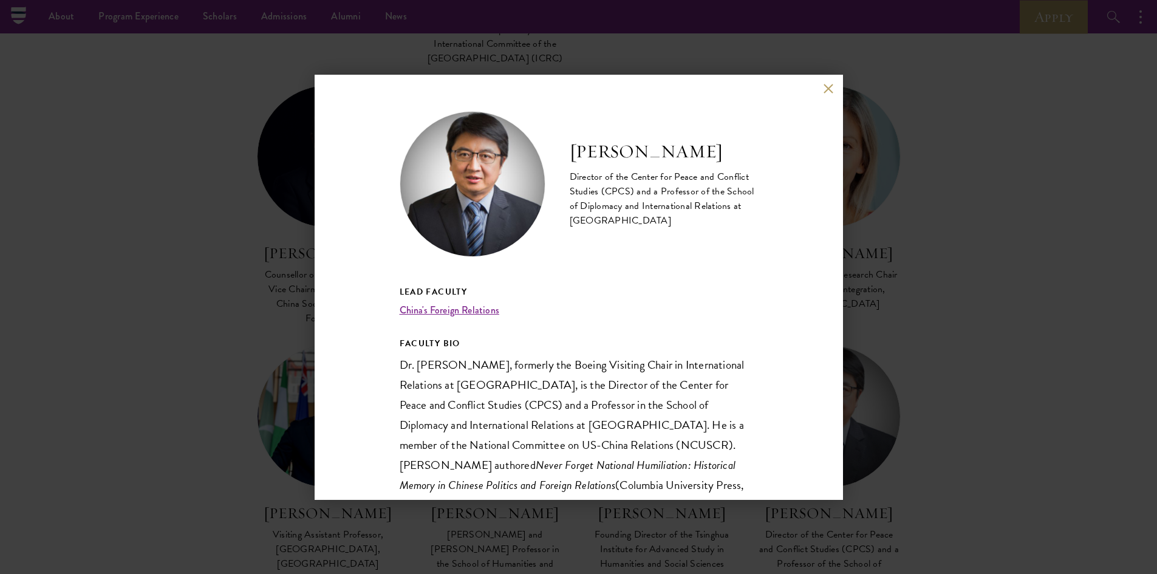
click at [911, 265] on div "Wang Zheng Director of the Center for Peace and Conflict Studies (CPCS) and a P…" at bounding box center [578, 287] width 1157 height 574
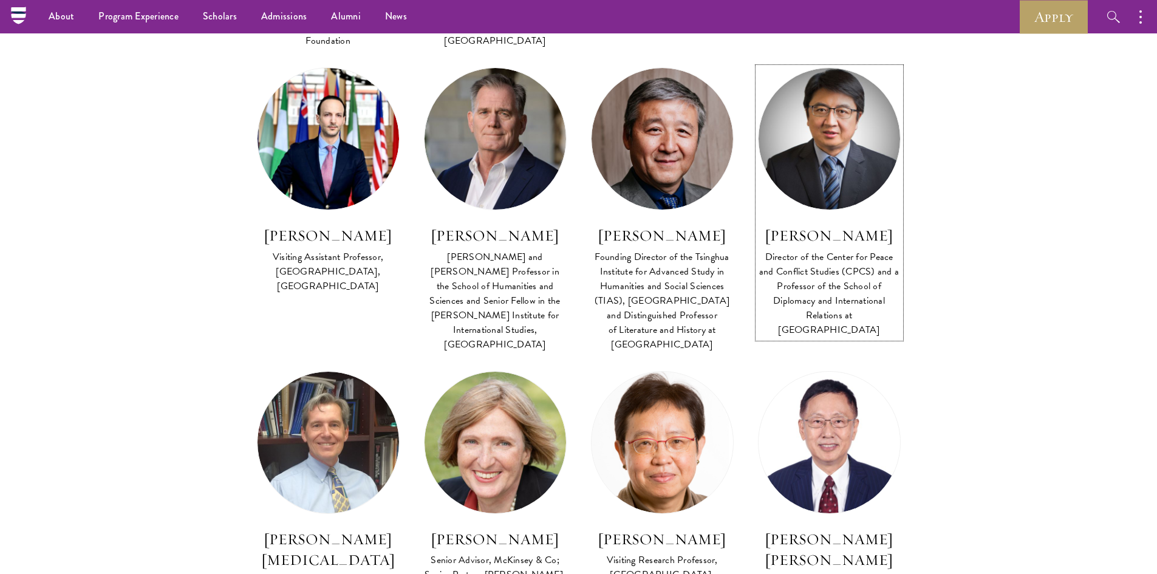
scroll to position [4007, 0]
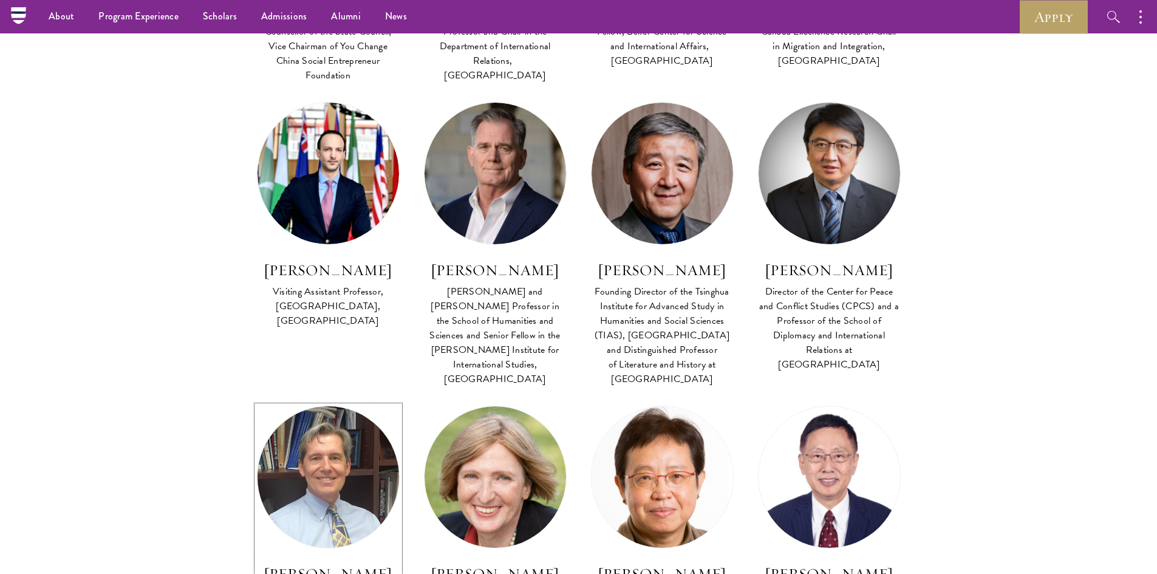
click at [319, 399] on img at bounding box center [327, 476] width 155 height 155
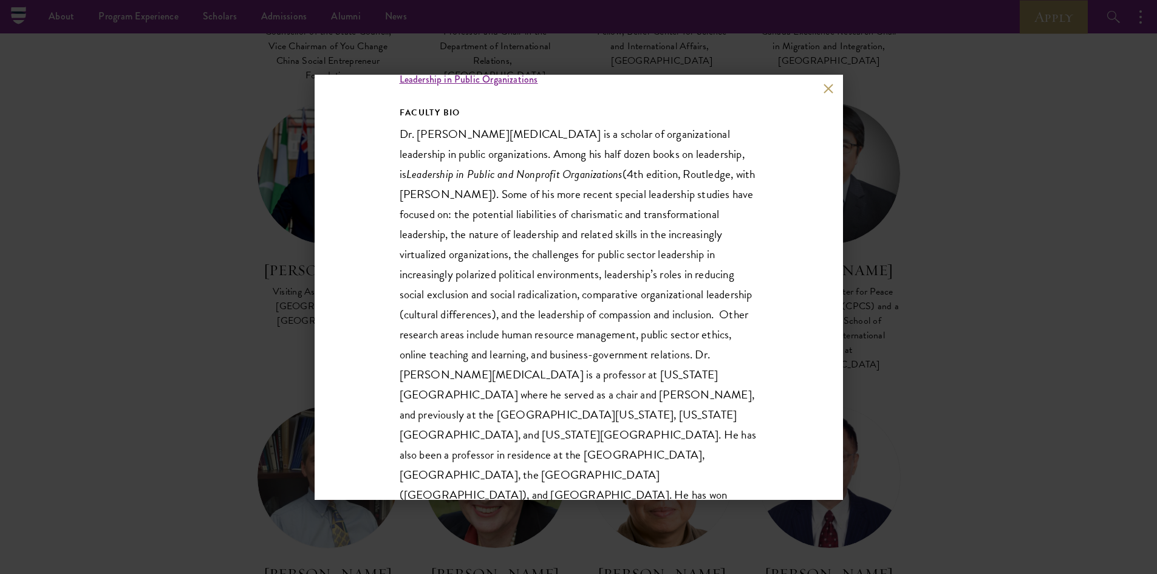
scroll to position [232, 0]
click at [818, 90] on div "Montgomery Van Wart Professor, California State University, San Bernardino, Cal…" at bounding box center [579, 287] width 528 height 425
click at [822, 88] on div "Montgomery Van Wart Professor, California State University, San Bernardino, Cal…" at bounding box center [579, 287] width 528 height 425
click at [827, 92] on button at bounding box center [829, 89] width 10 height 10
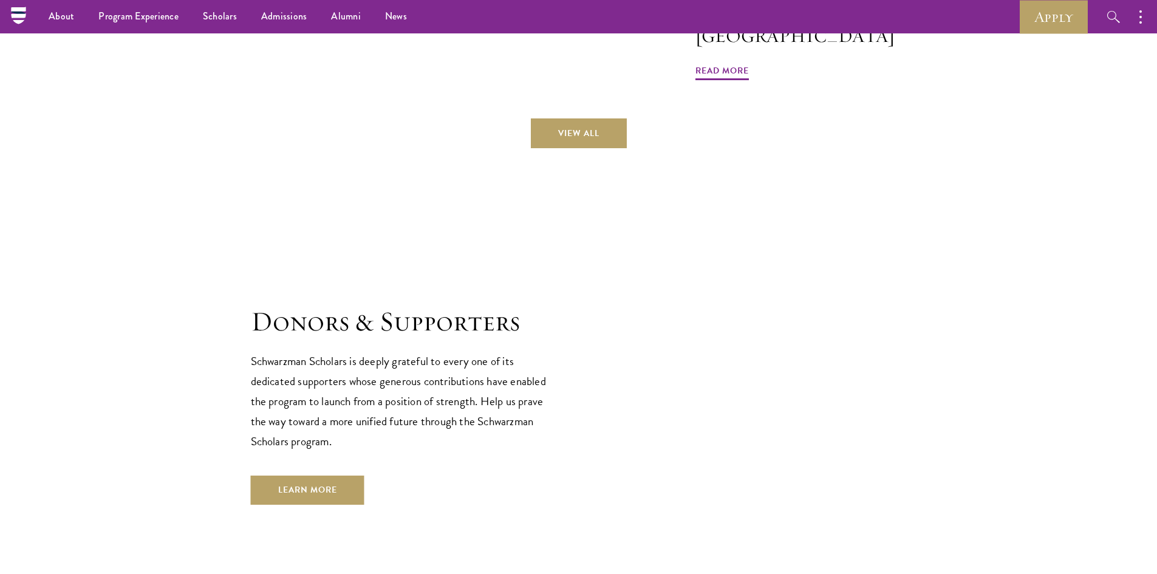
scroll to position [3275, 0]
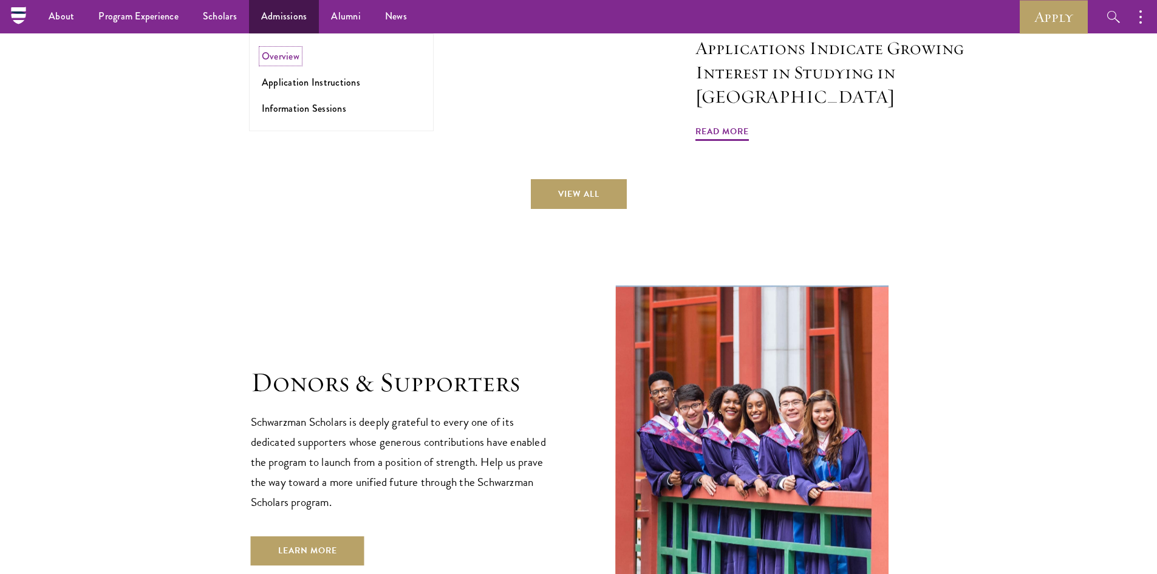
click at [276, 57] on link "Overview" at bounding box center [281, 56] width 38 height 14
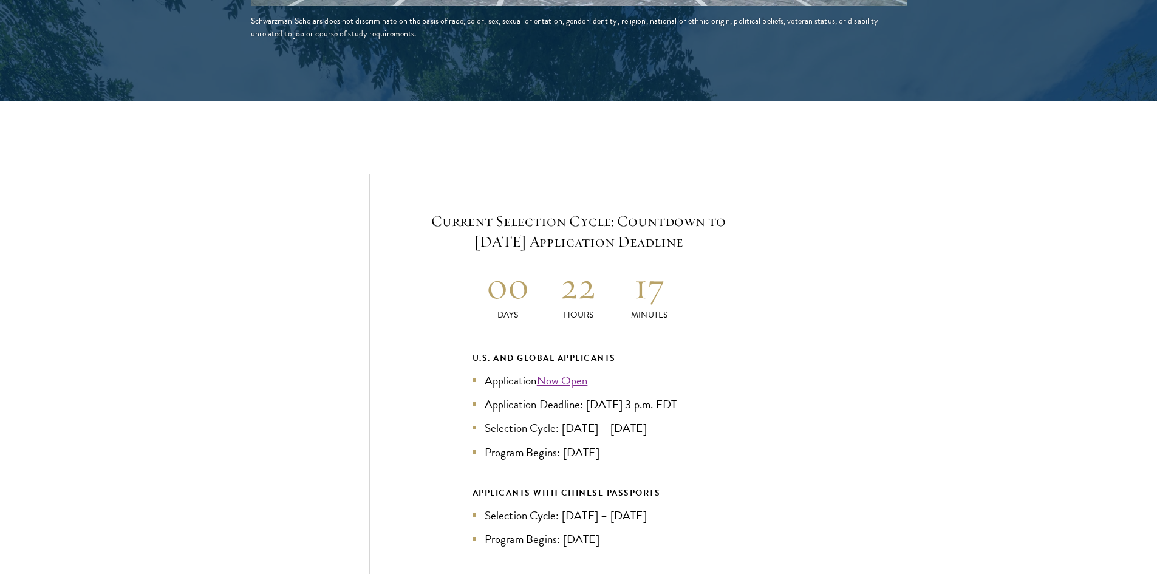
scroll to position [2611, 0]
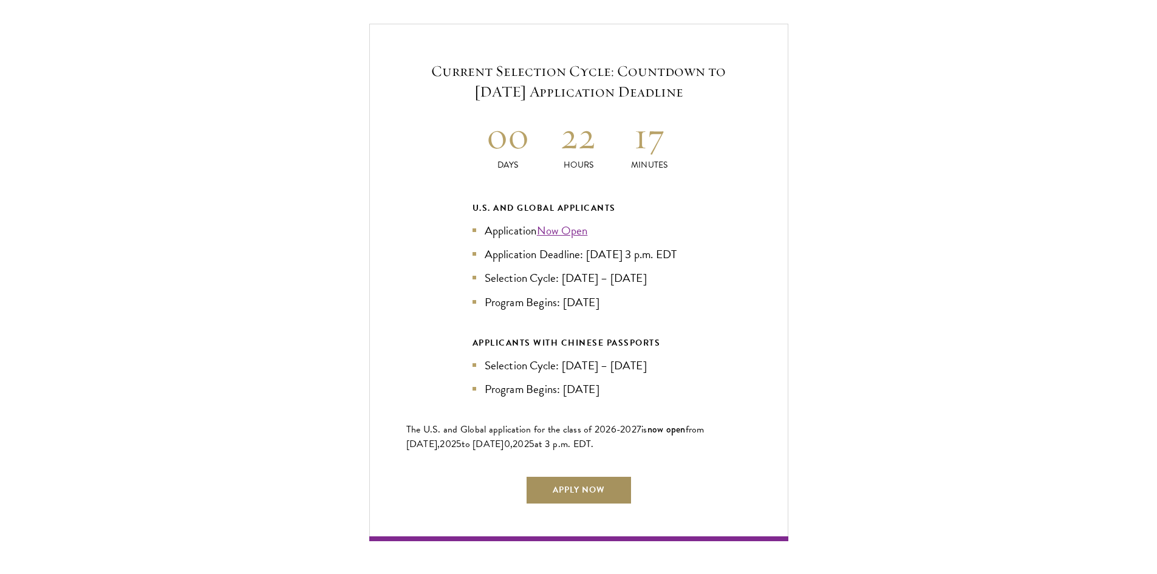
click at [601, 484] on link "Apply Now" at bounding box center [578, 490] width 107 height 29
